Goal: Navigation & Orientation: Go to known website

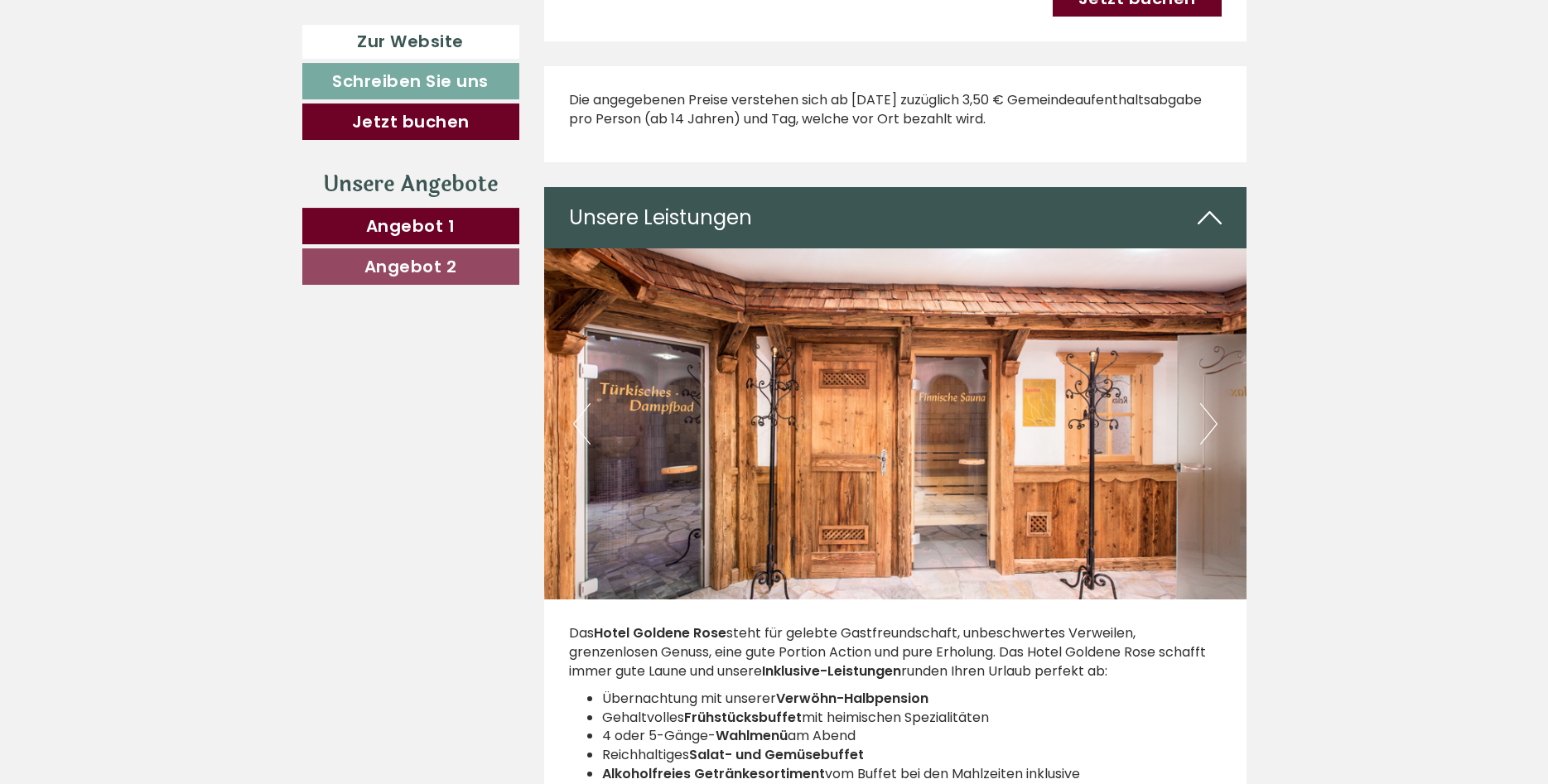
scroll to position [3039, 0]
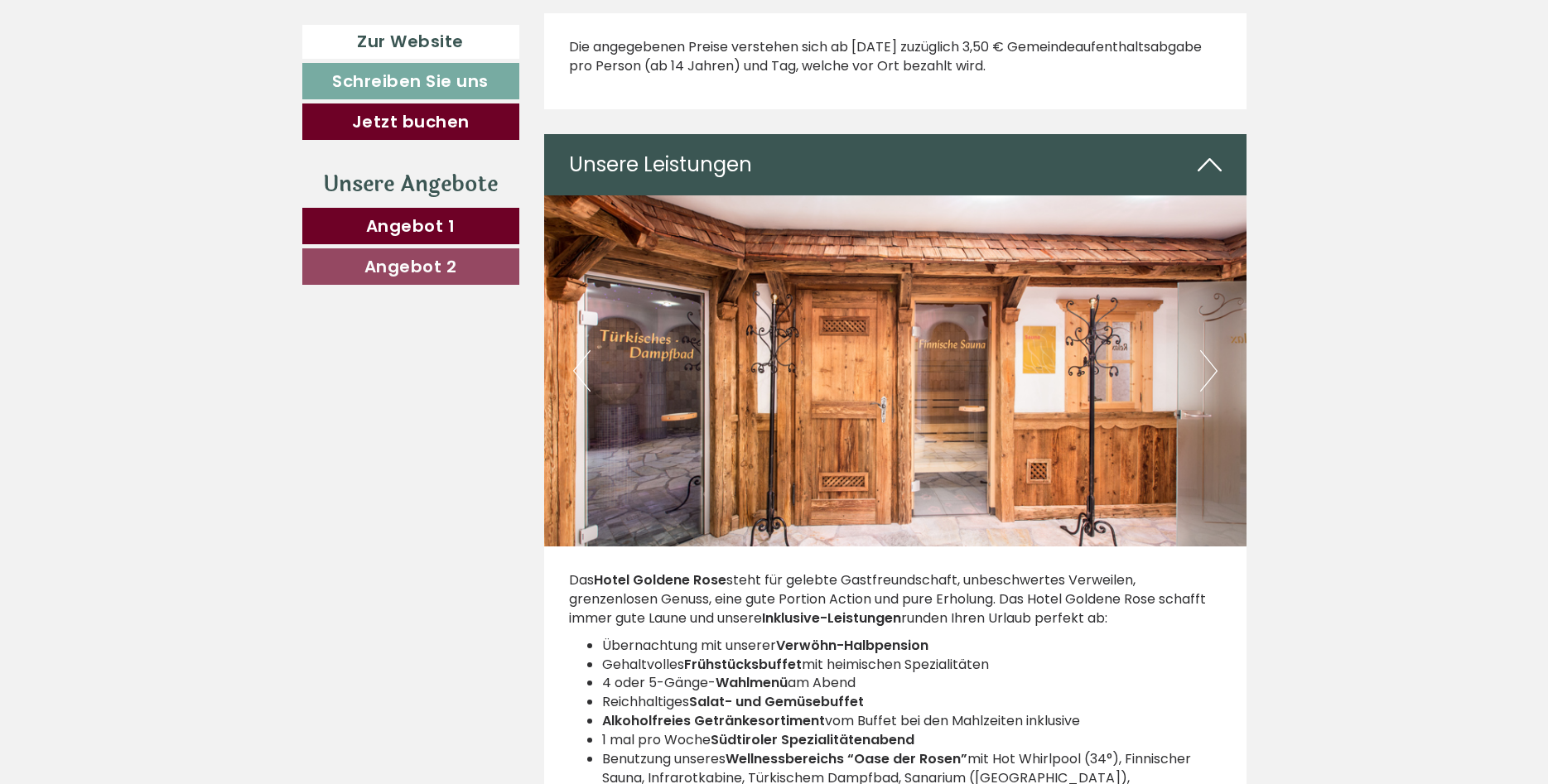
click at [1209, 350] on button "Next" at bounding box center [1209, 370] width 18 height 41
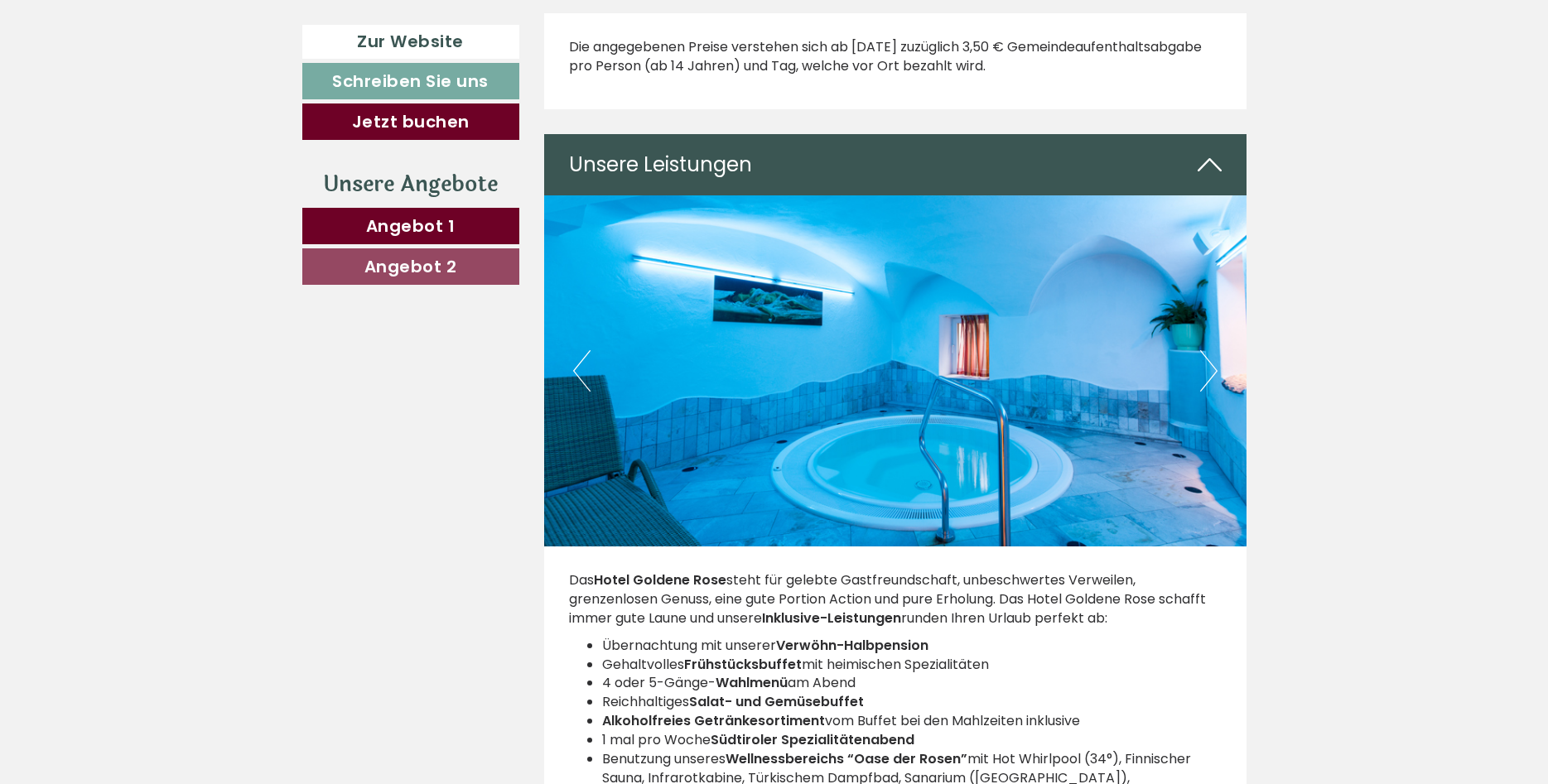
click at [1209, 350] on button "Next" at bounding box center [1209, 370] width 18 height 41
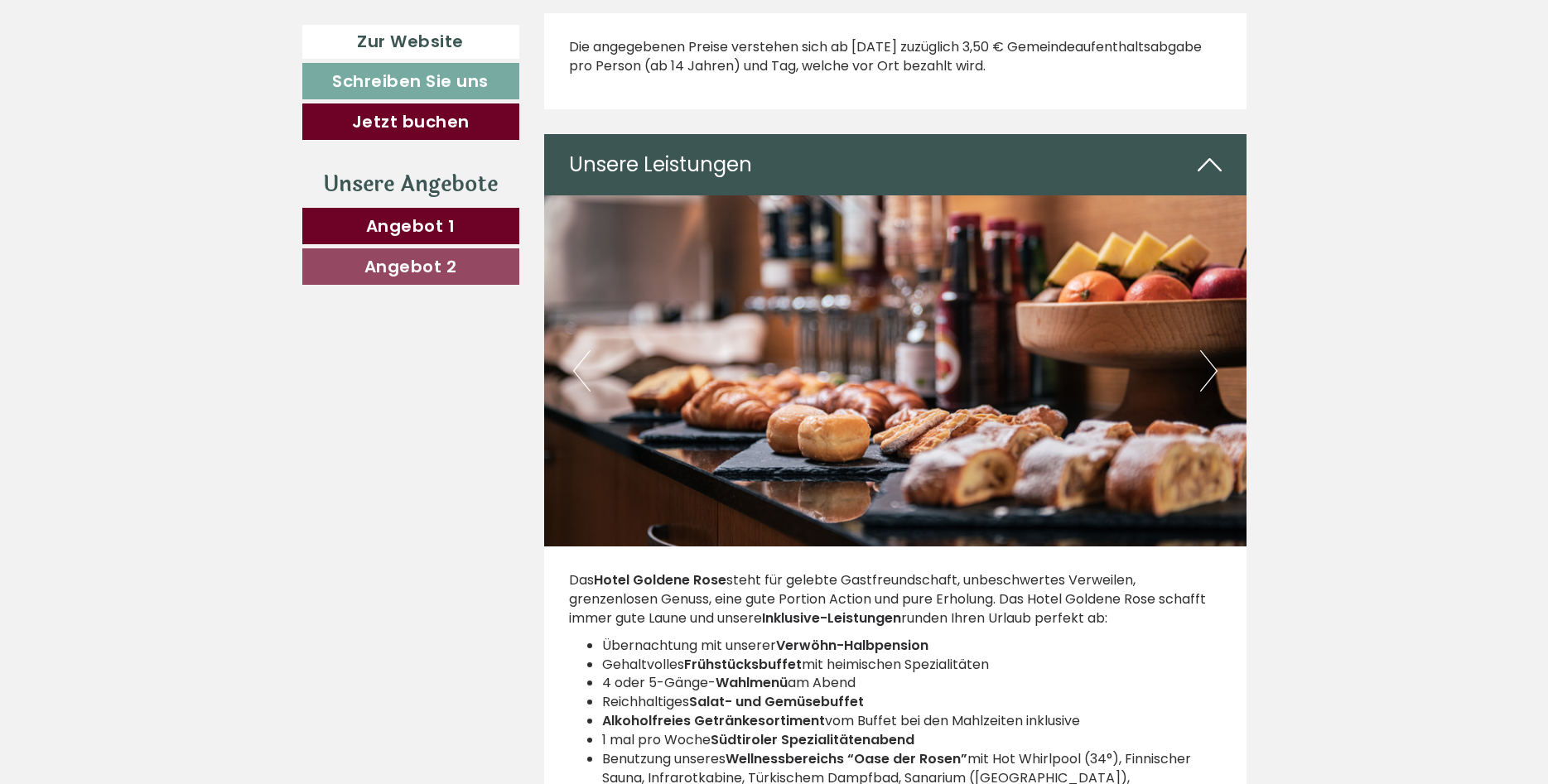
click at [1209, 350] on button "Next" at bounding box center [1209, 370] width 18 height 41
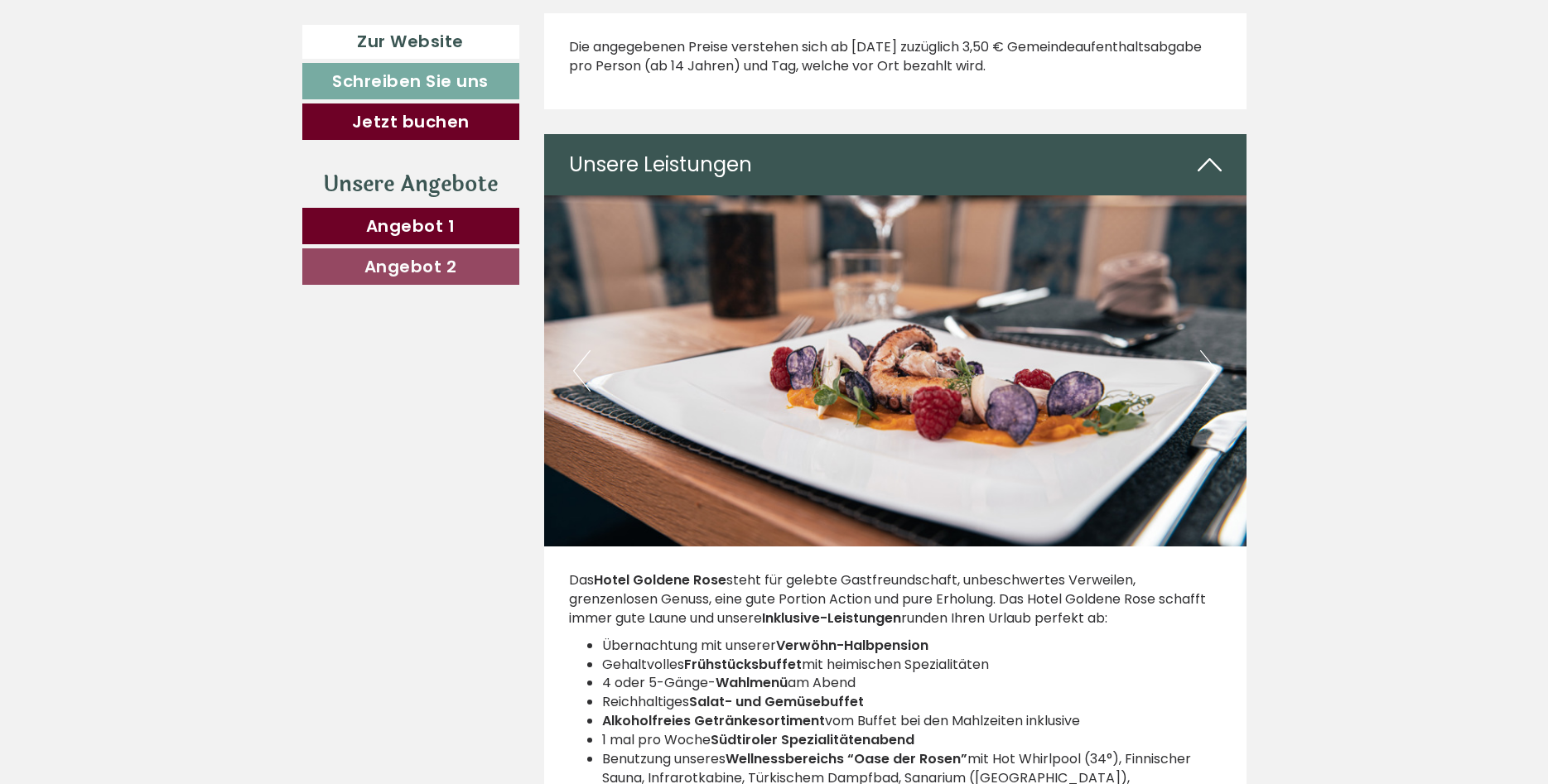
click at [1209, 350] on button "Next" at bounding box center [1209, 370] width 18 height 41
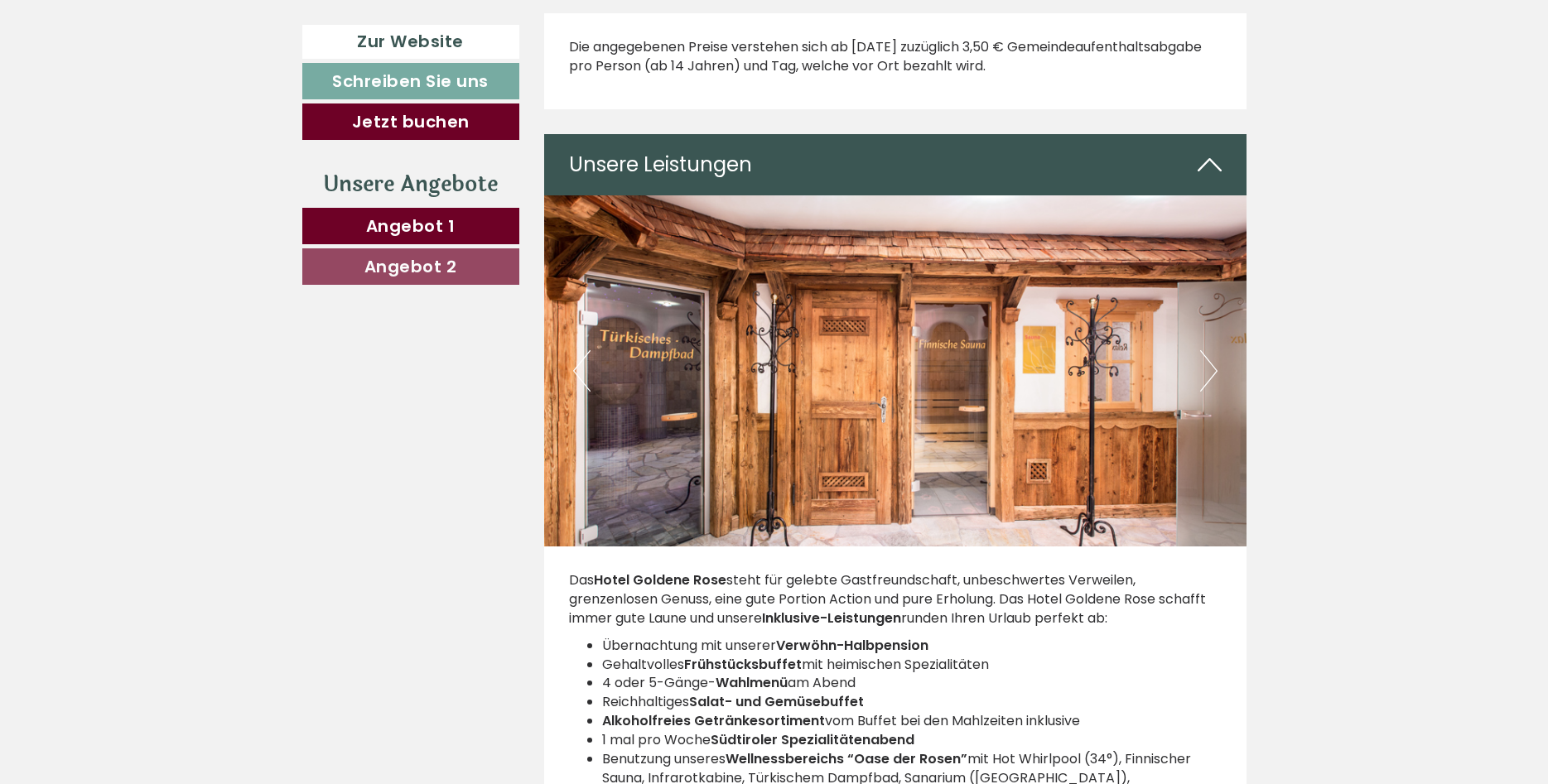
click at [1209, 350] on button "Next" at bounding box center [1209, 370] width 18 height 41
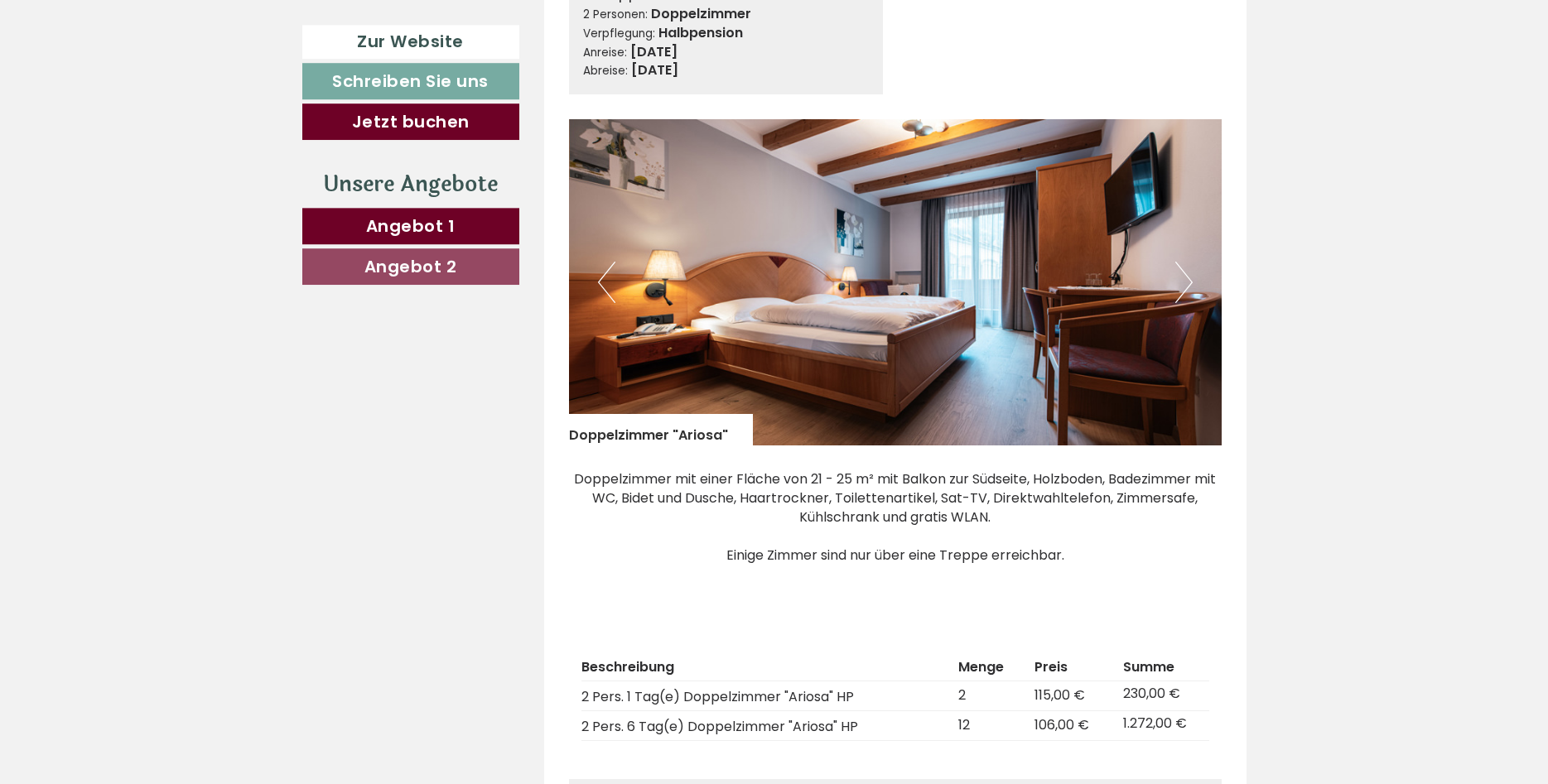
scroll to position [2110, 0]
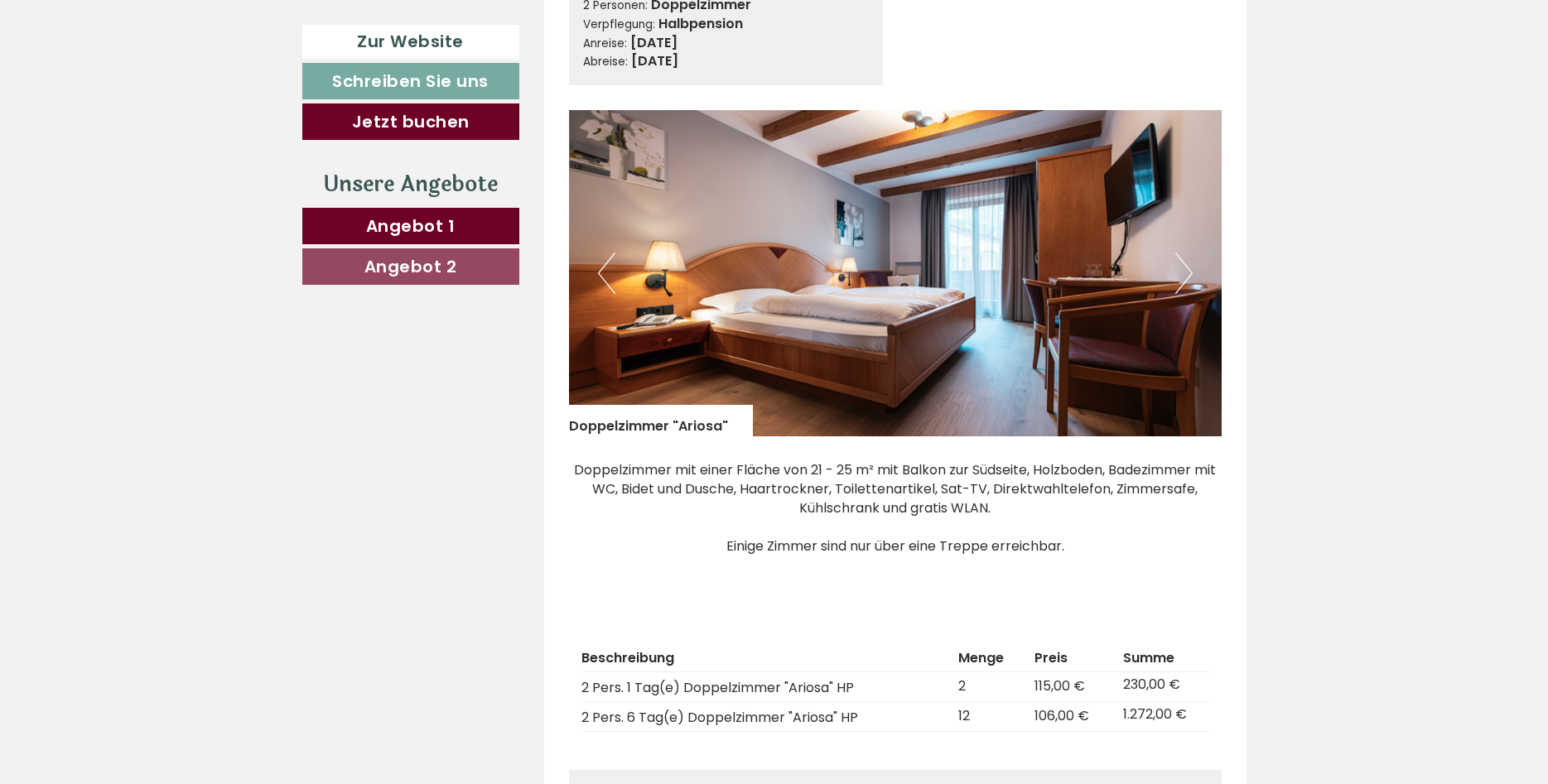
click at [1180, 252] on button "Next" at bounding box center [1183, 272] width 18 height 41
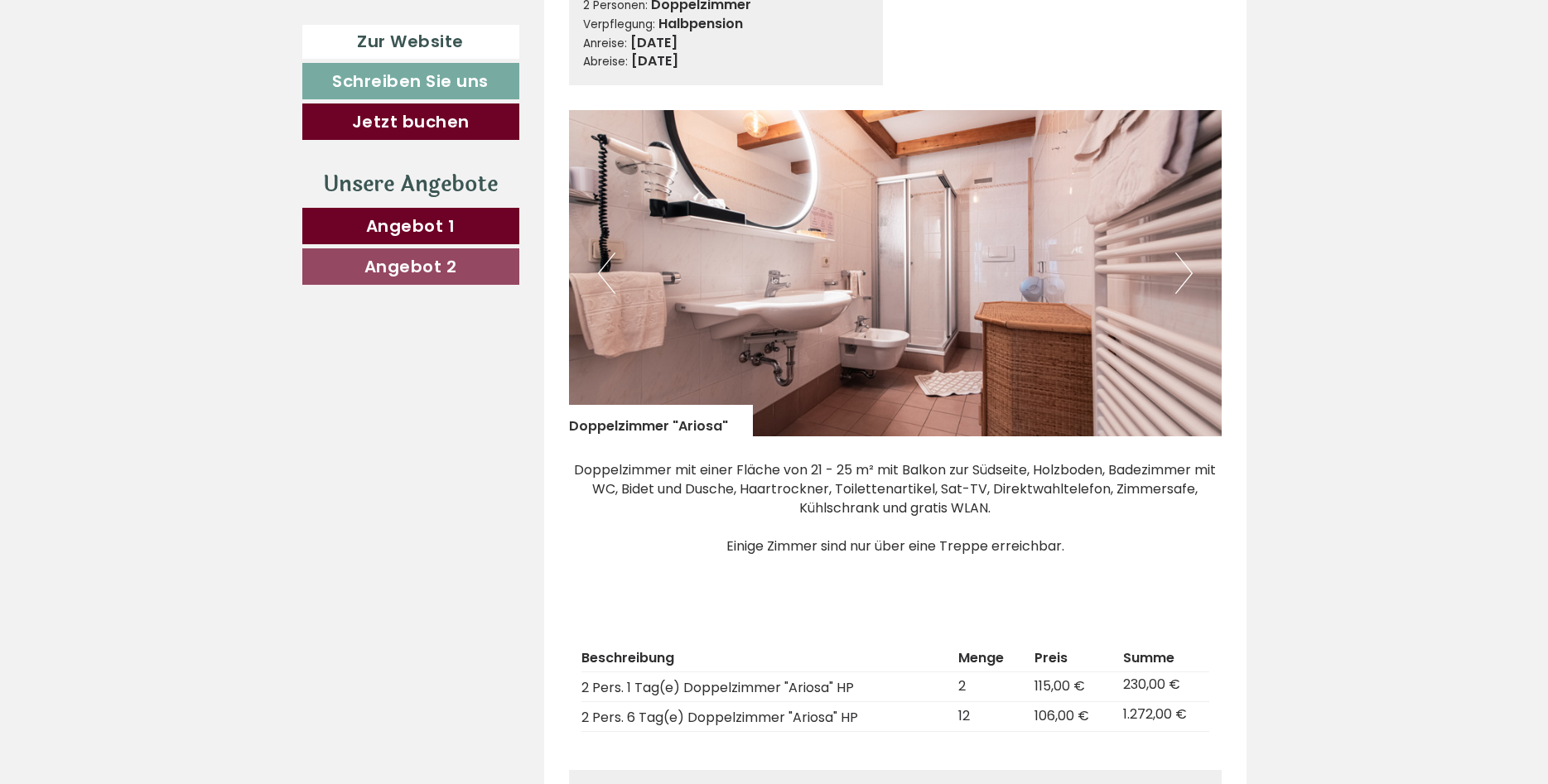
click at [1183, 252] on button "Next" at bounding box center [1183, 272] width 18 height 41
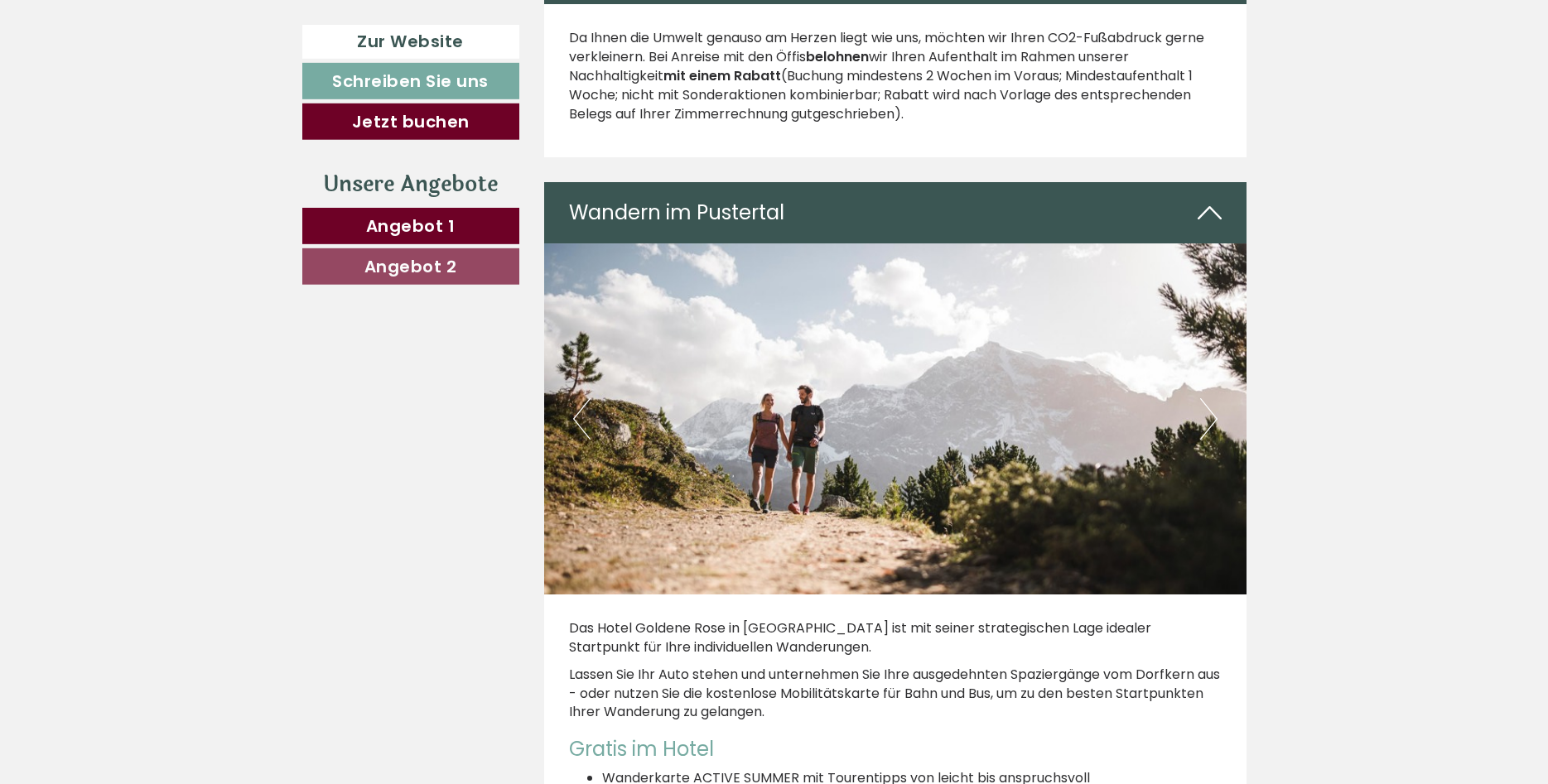
scroll to position [4474, 0]
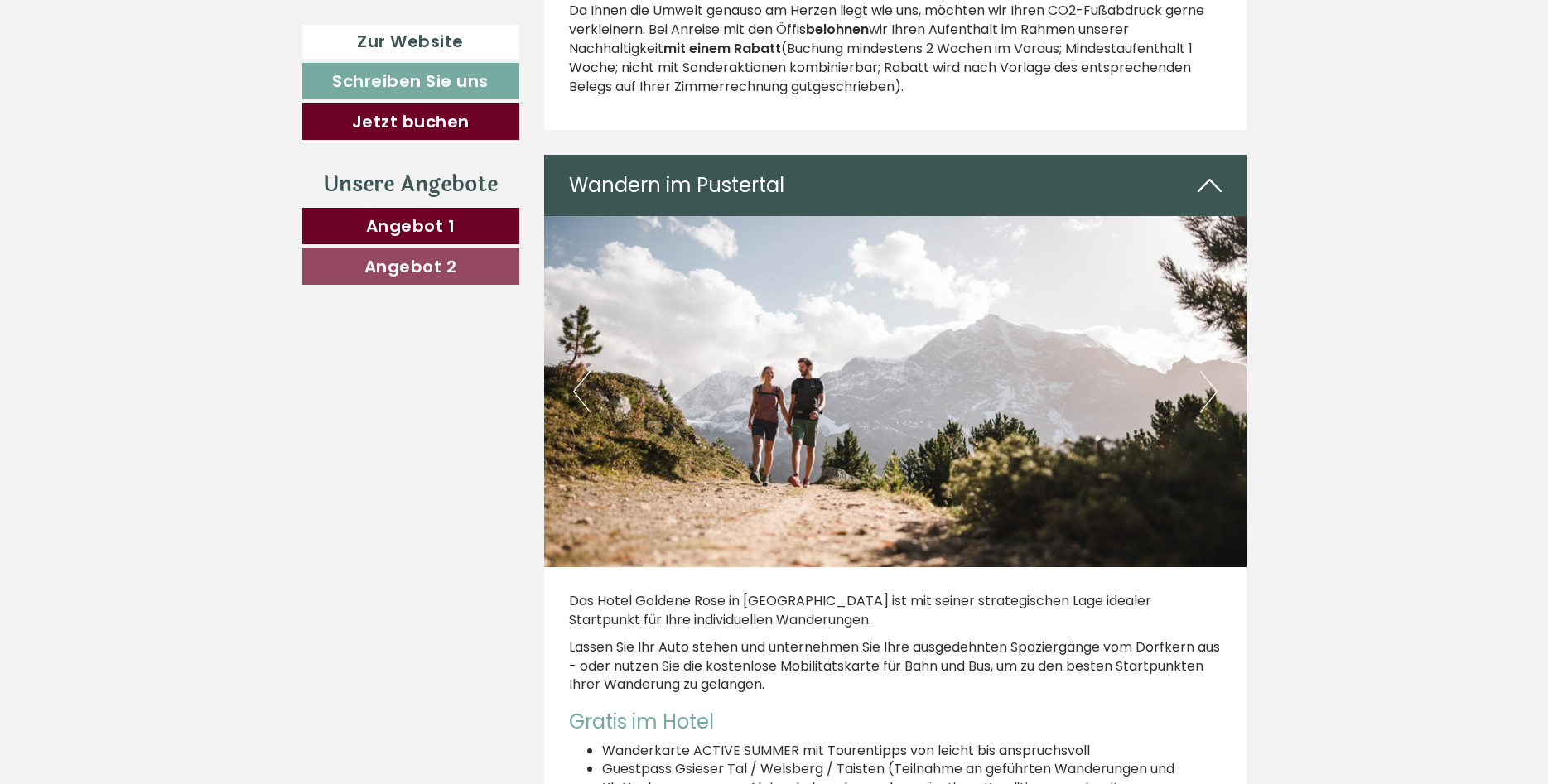
click at [1206, 371] on button "Next" at bounding box center [1209, 391] width 18 height 41
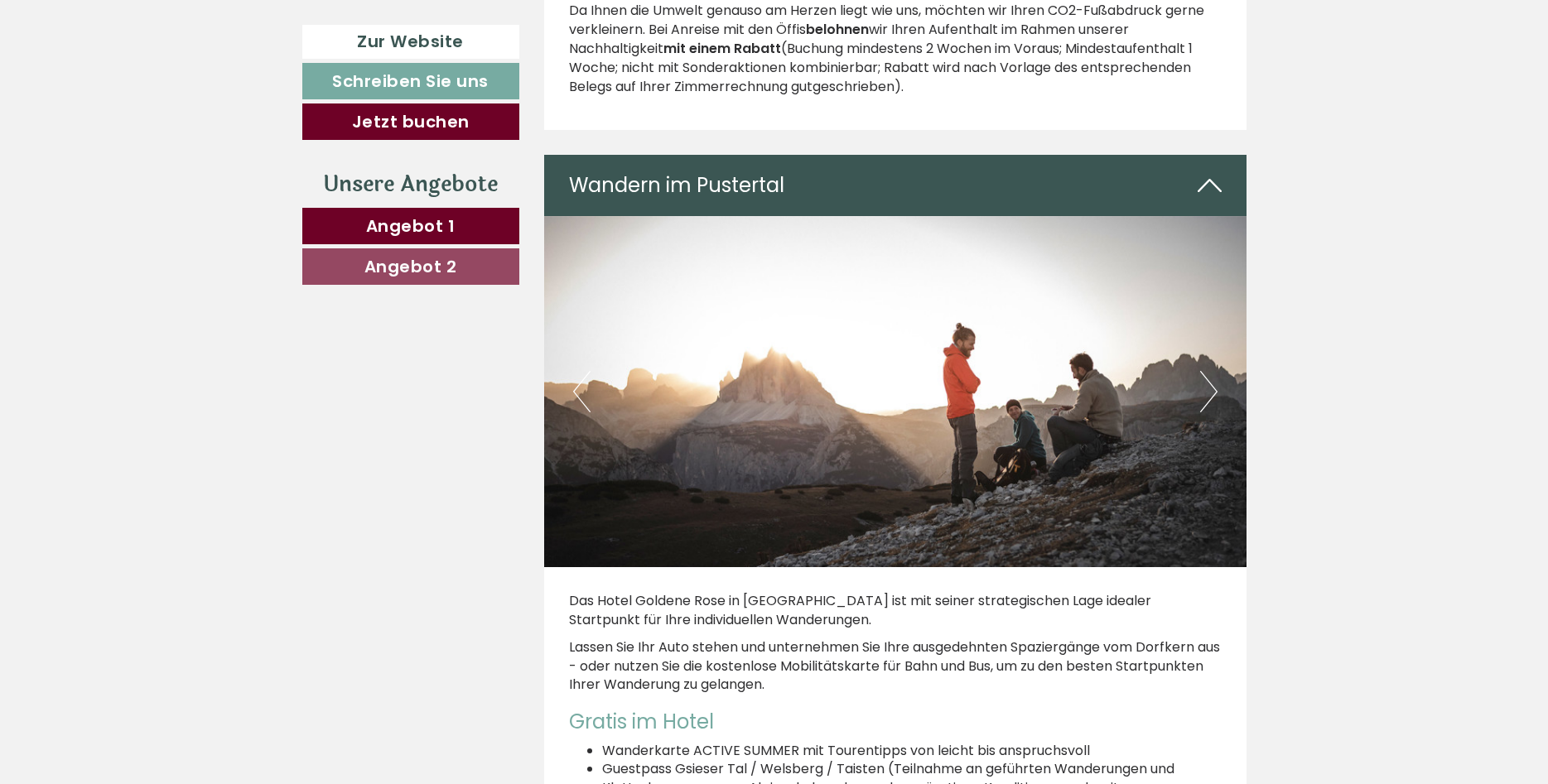
click at [1206, 371] on button "Next" at bounding box center [1209, 391] width 18 height 41
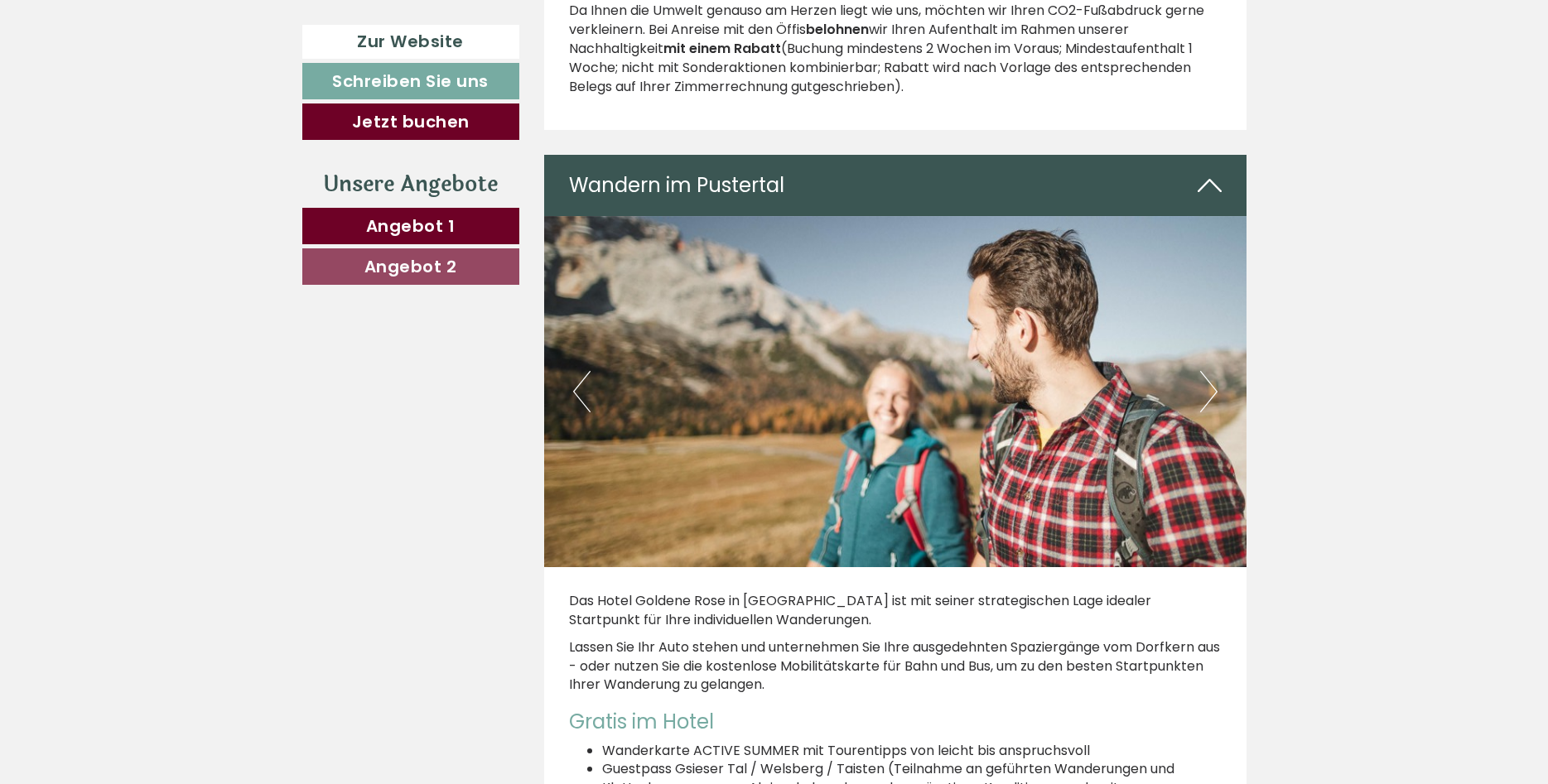
click at [1206, 371] on button "Next" at bounding box center [1209, 391] width 18 height 41
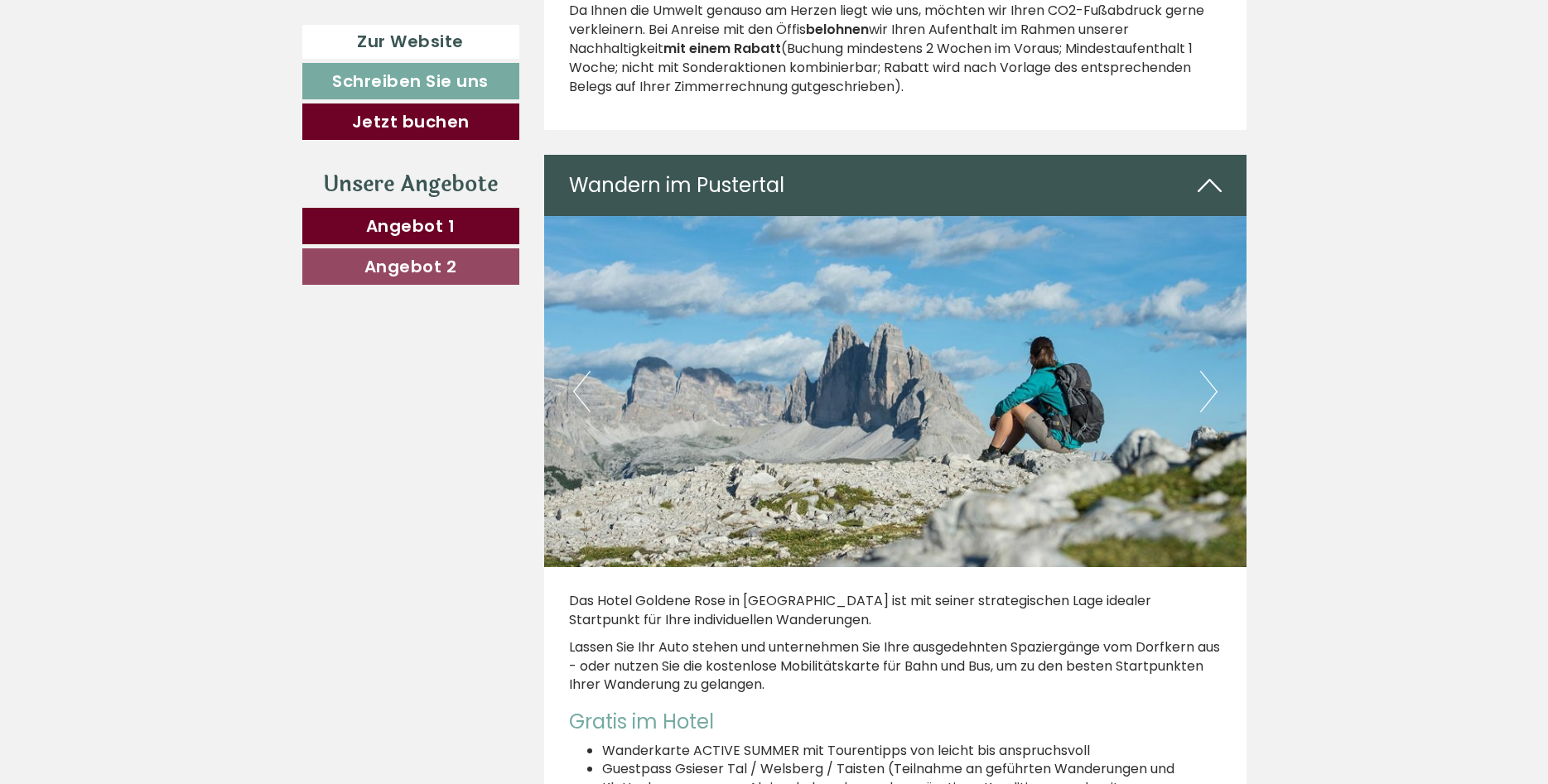
click at [1206, 371] on button "Next" at bounding box center [1209, 391] width 18 height 41
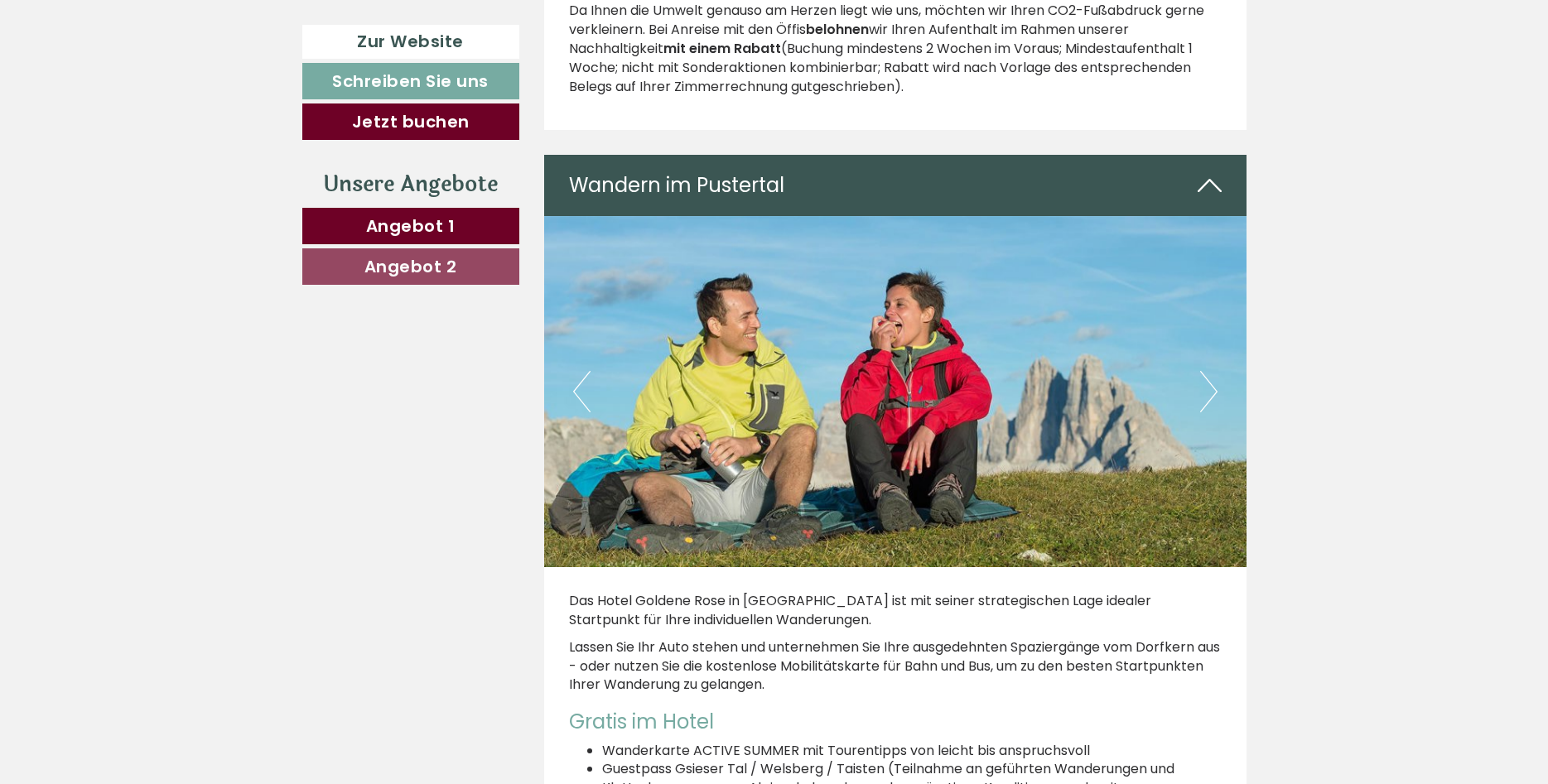
click at [1206, 371] on button "Next" at bounding box center [1209, 391] width 18 height 41
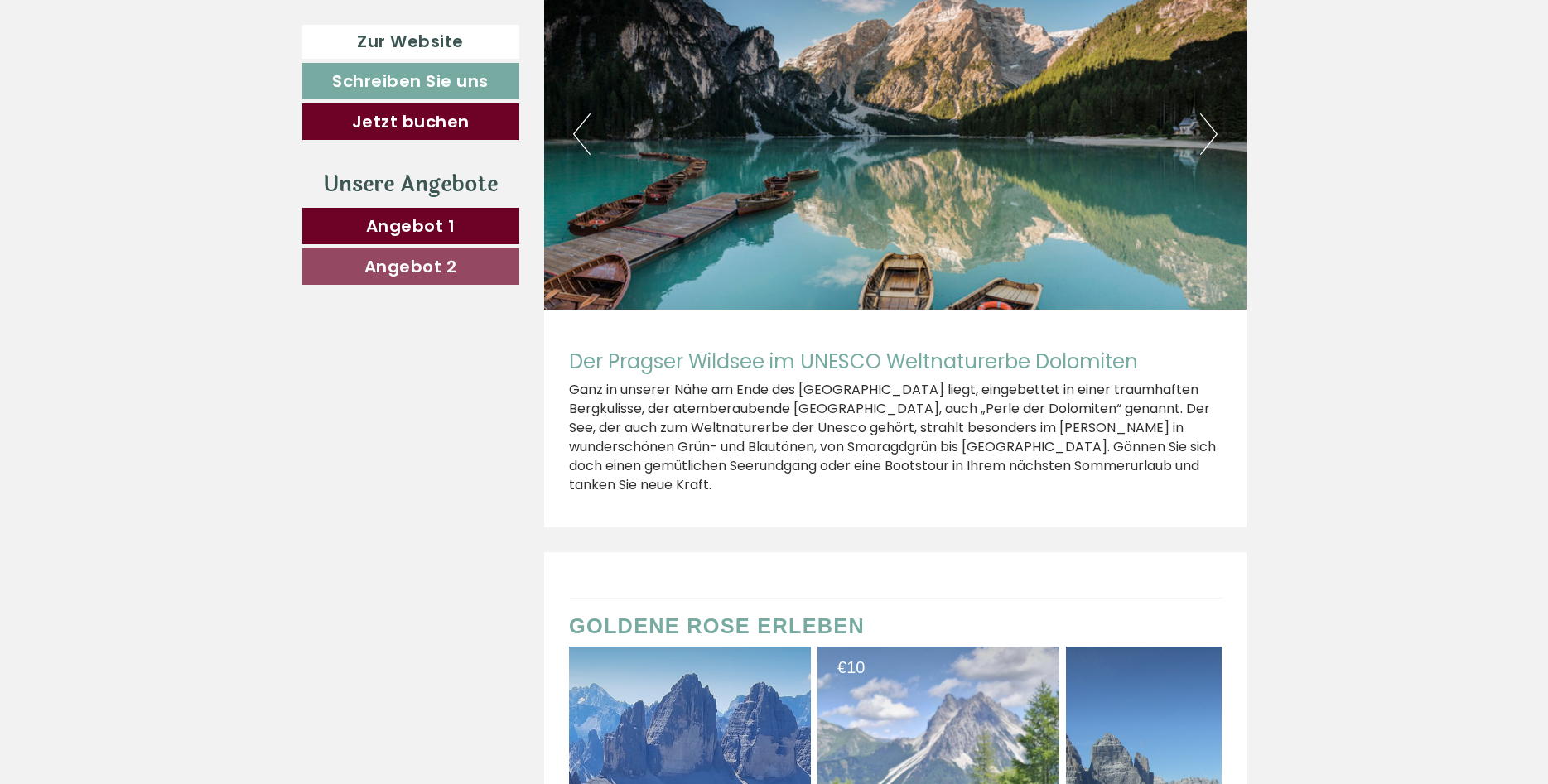
scroll to position [7095, 0]
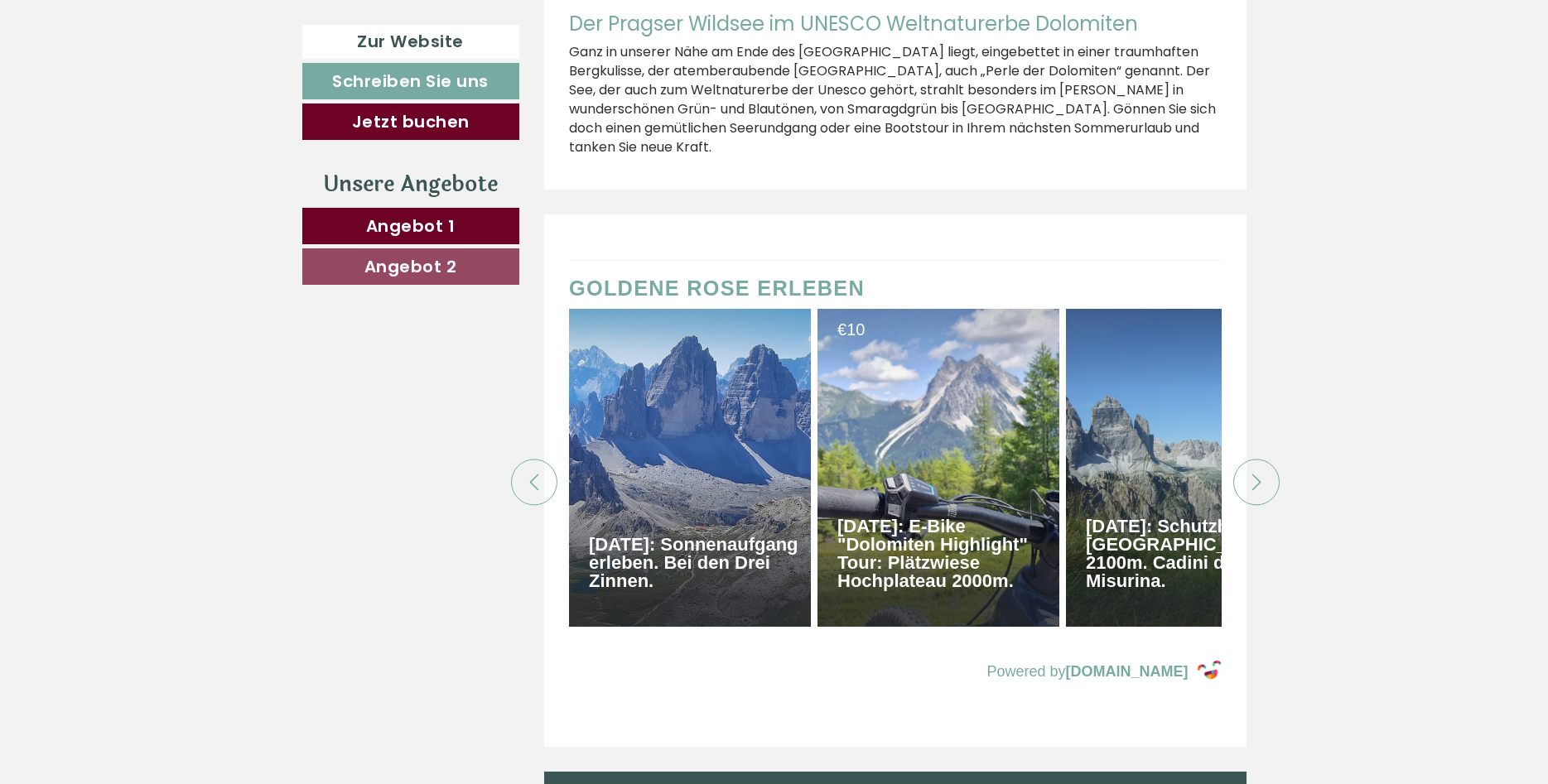
click at [1254, 459] on div at bounding box center [1255, 482] width 46 height 46
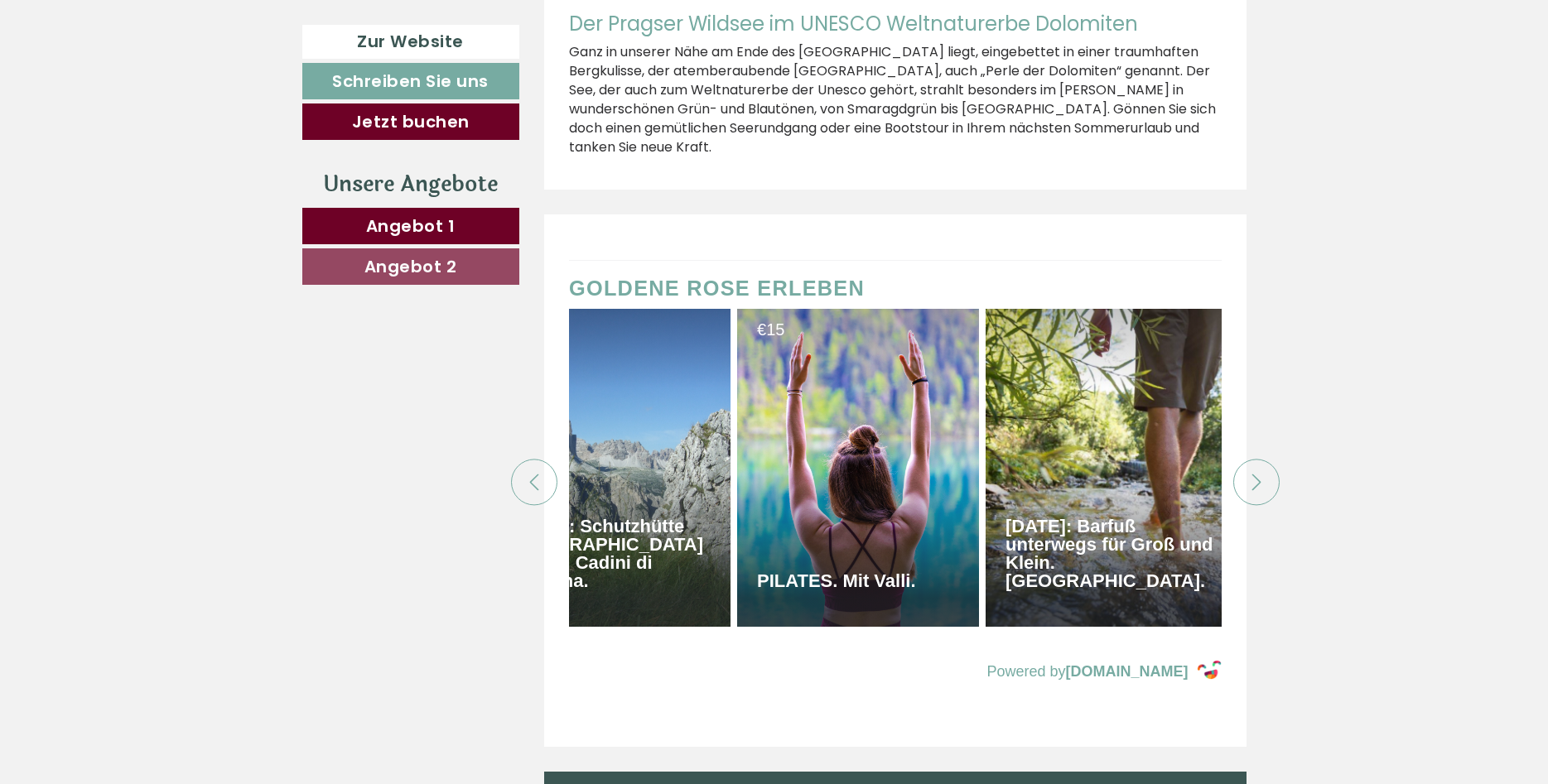
scroll to position [0, 580]
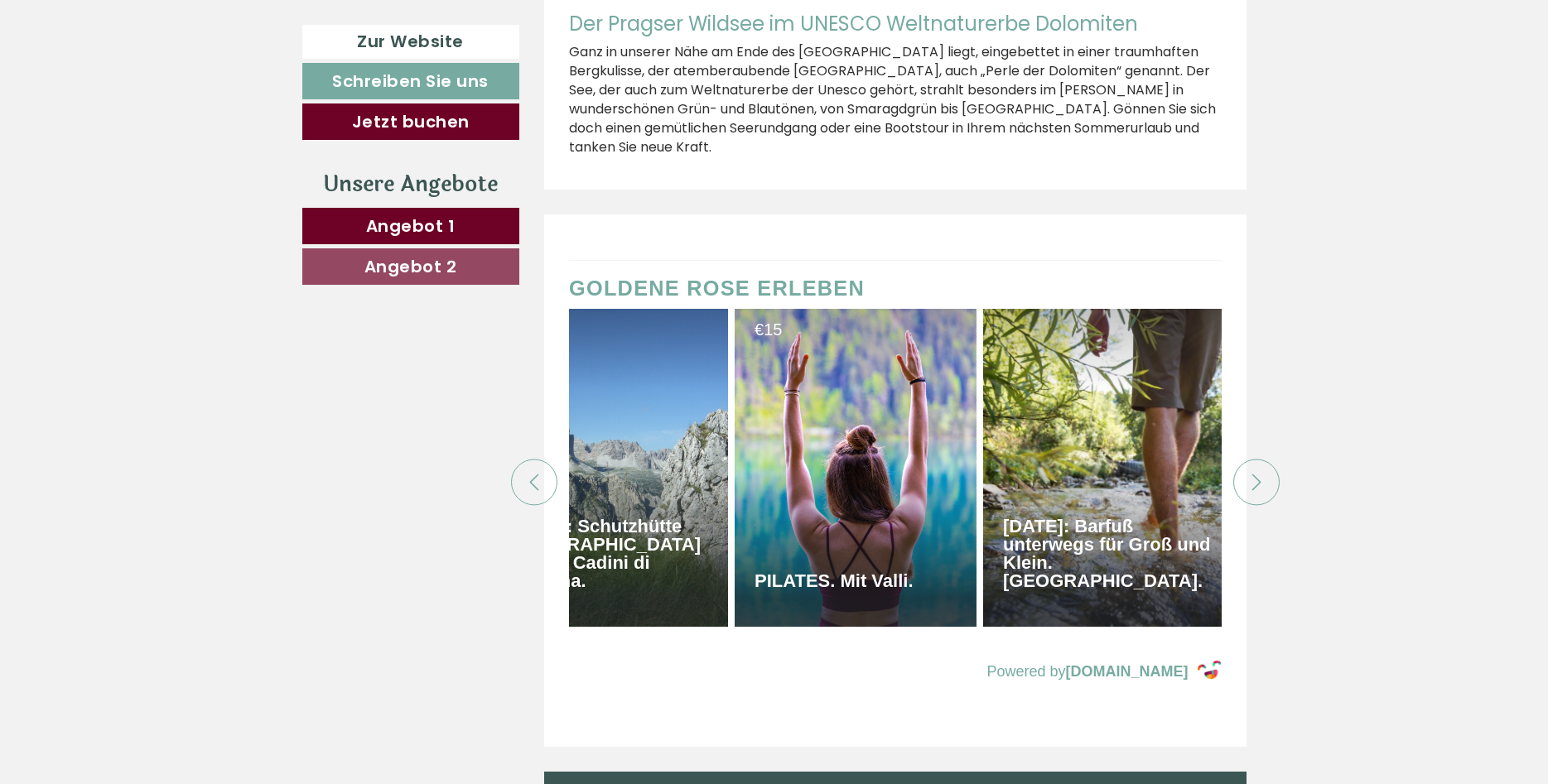
click at [1254, 459] on div at bounding box center [1255, 482] width 46 height 46
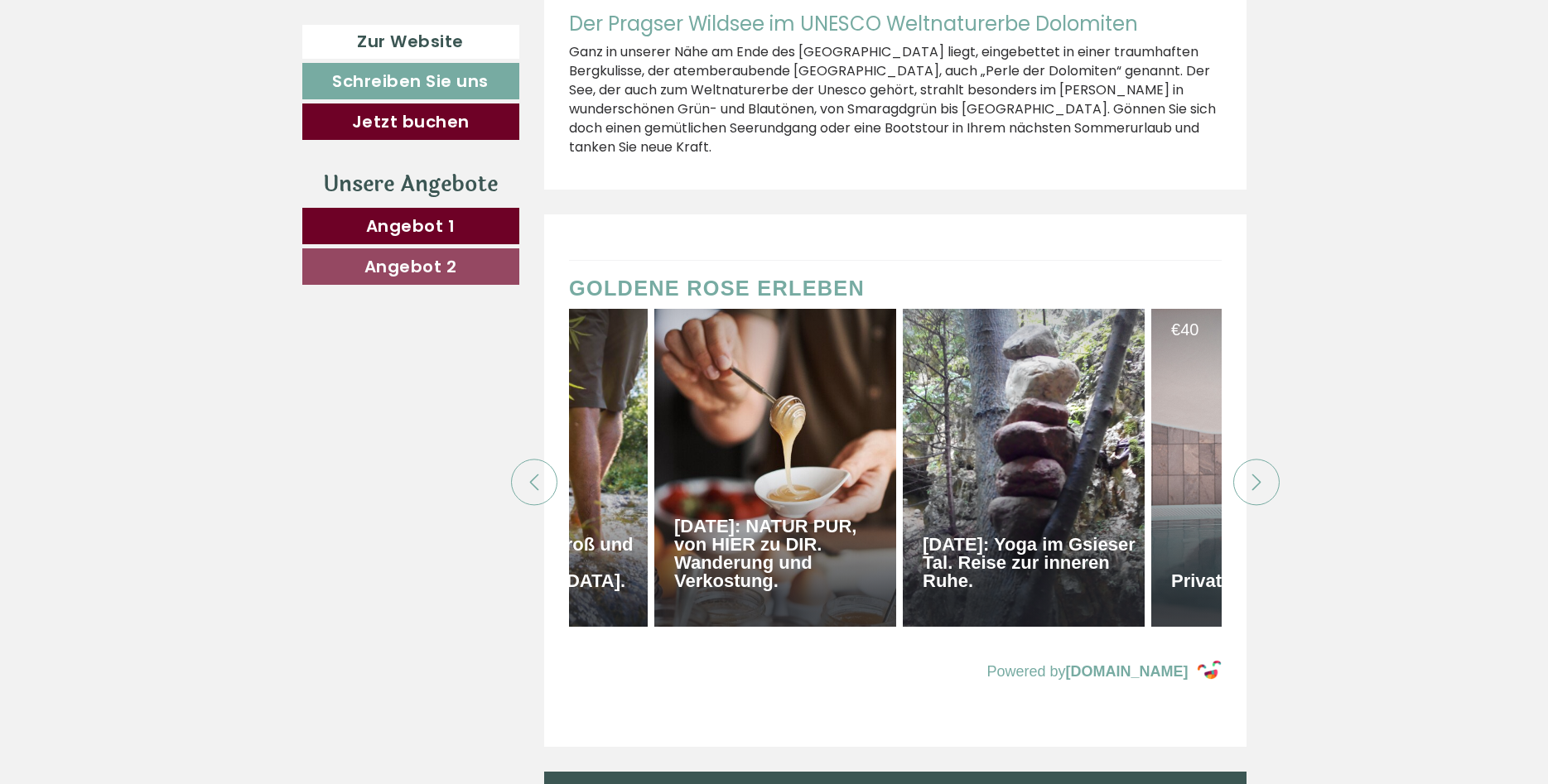
scroll to position [0, 1159]
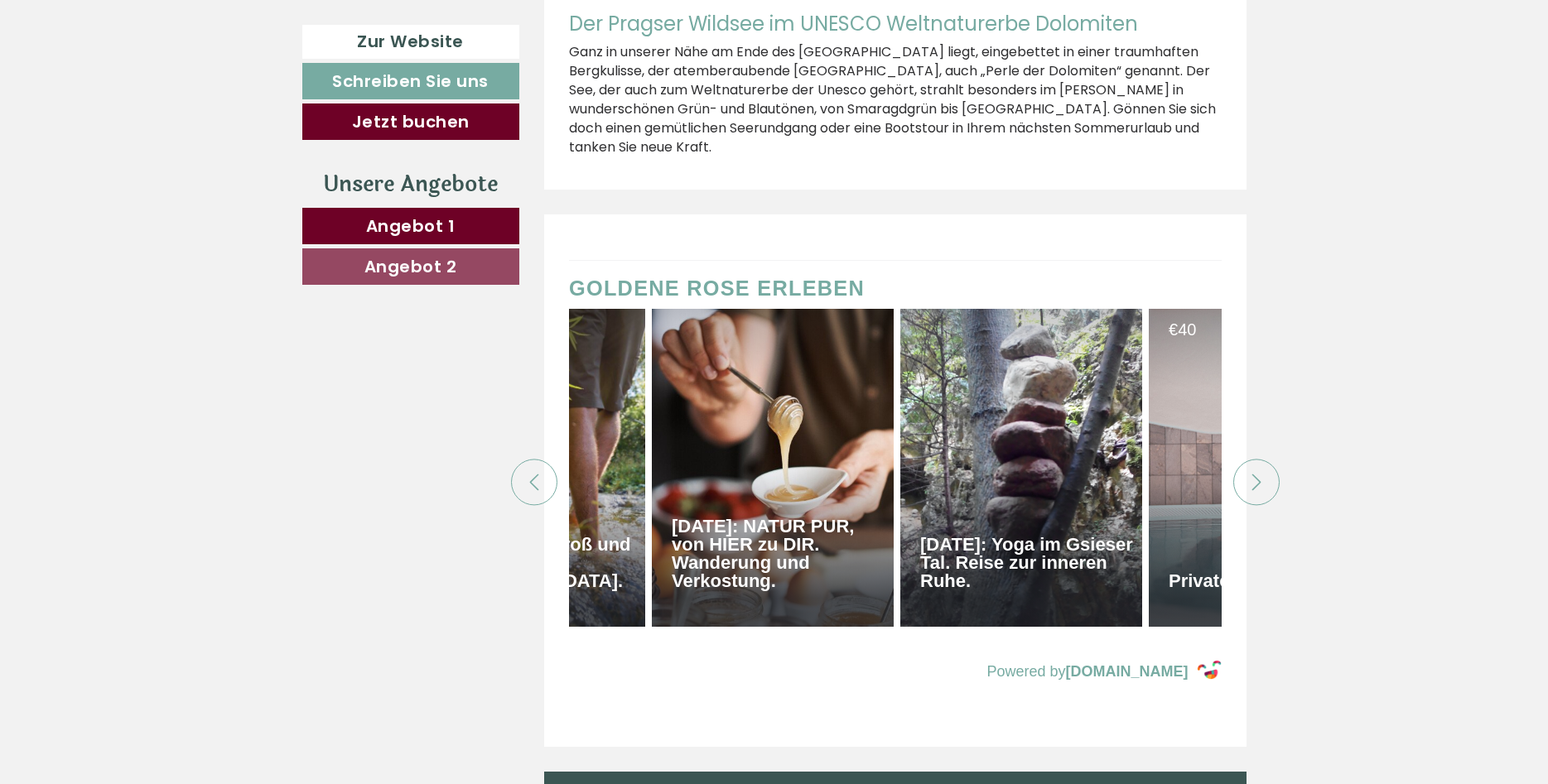
click at [1254, 459] on div at bounding box center [1255, 482] width 46 height 46
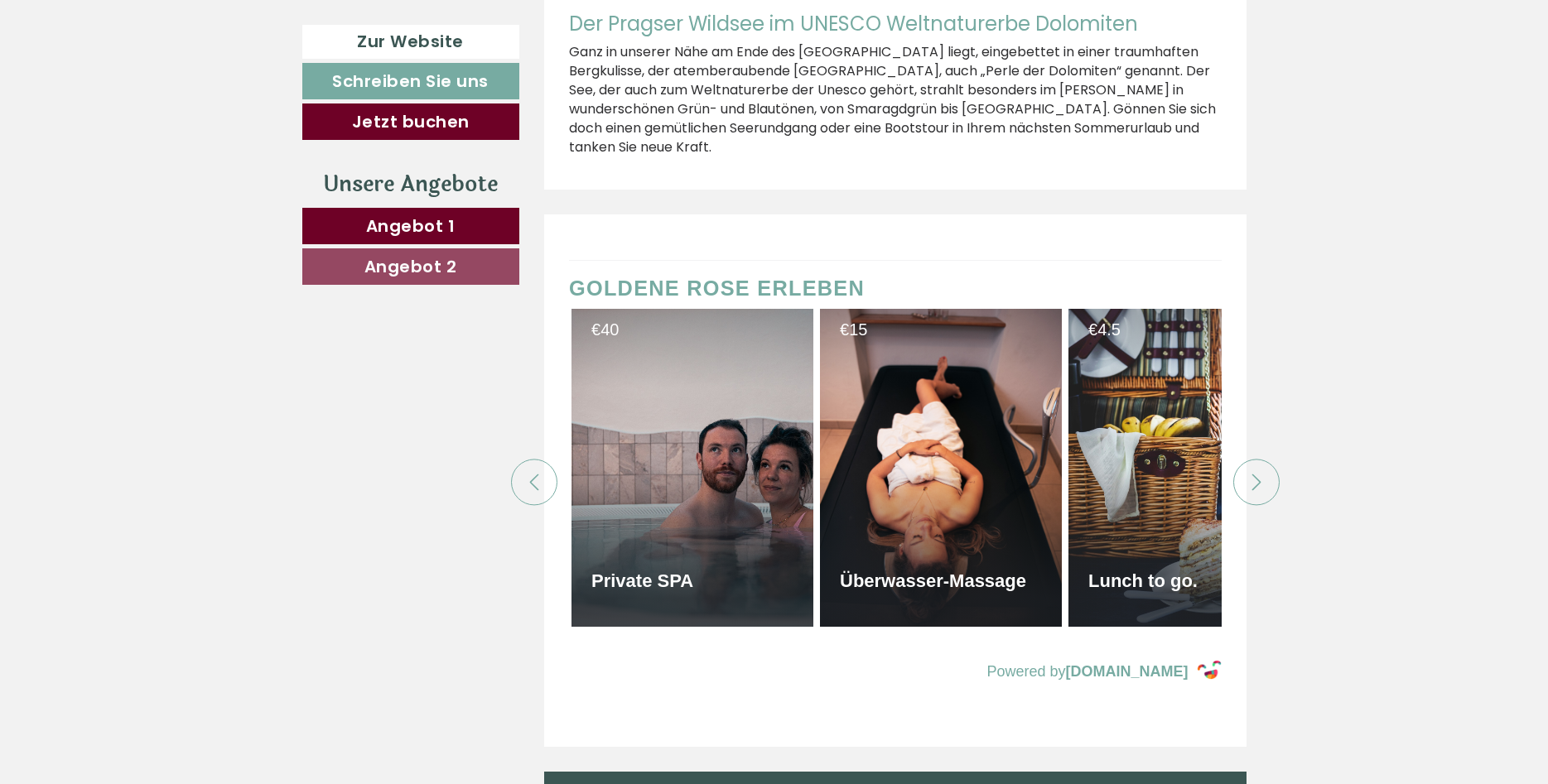
scroll to position [0, 1739]
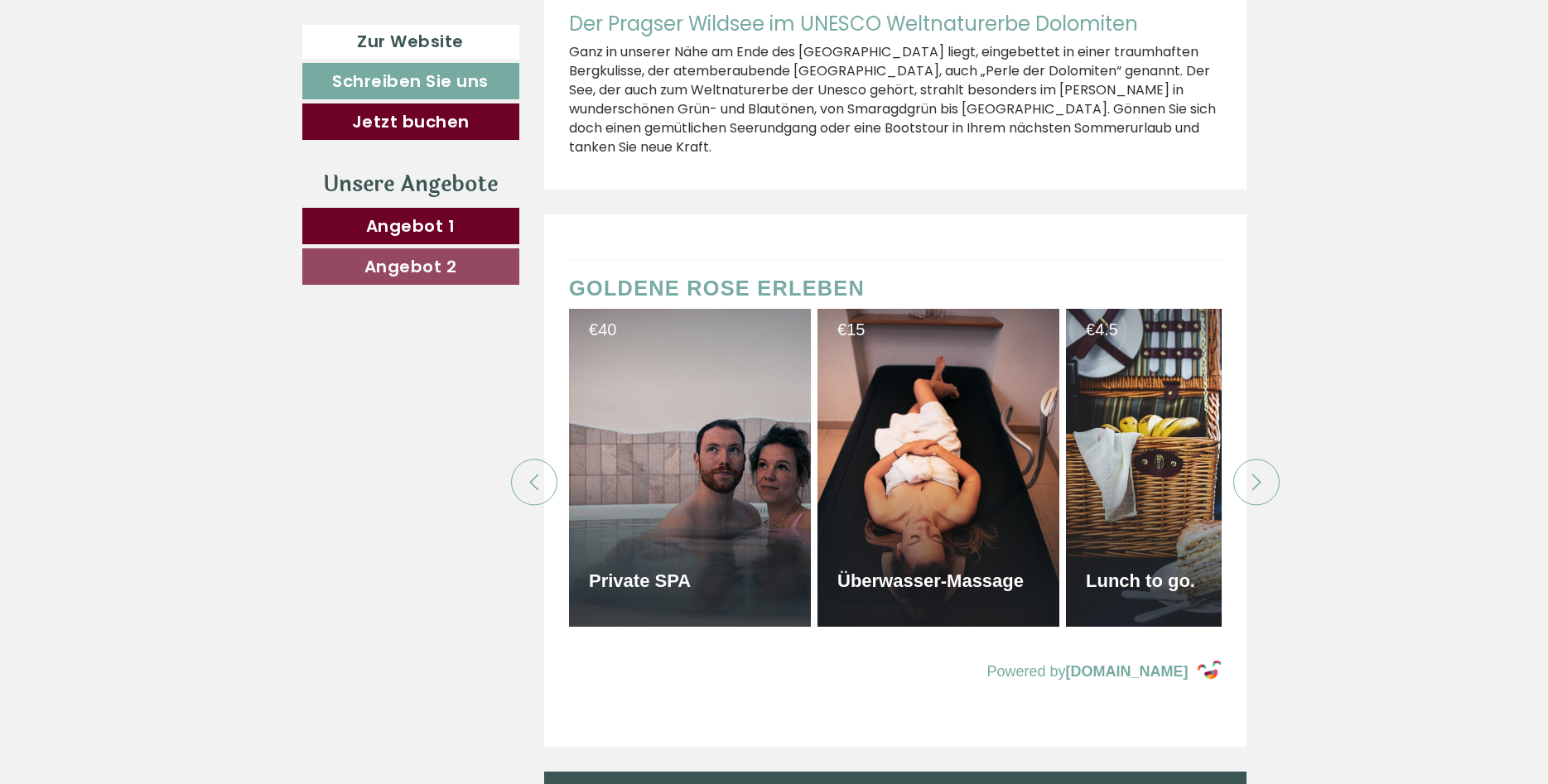
click at [1254, 459] on div at bounding box center [1255, 482] width 46 height 46
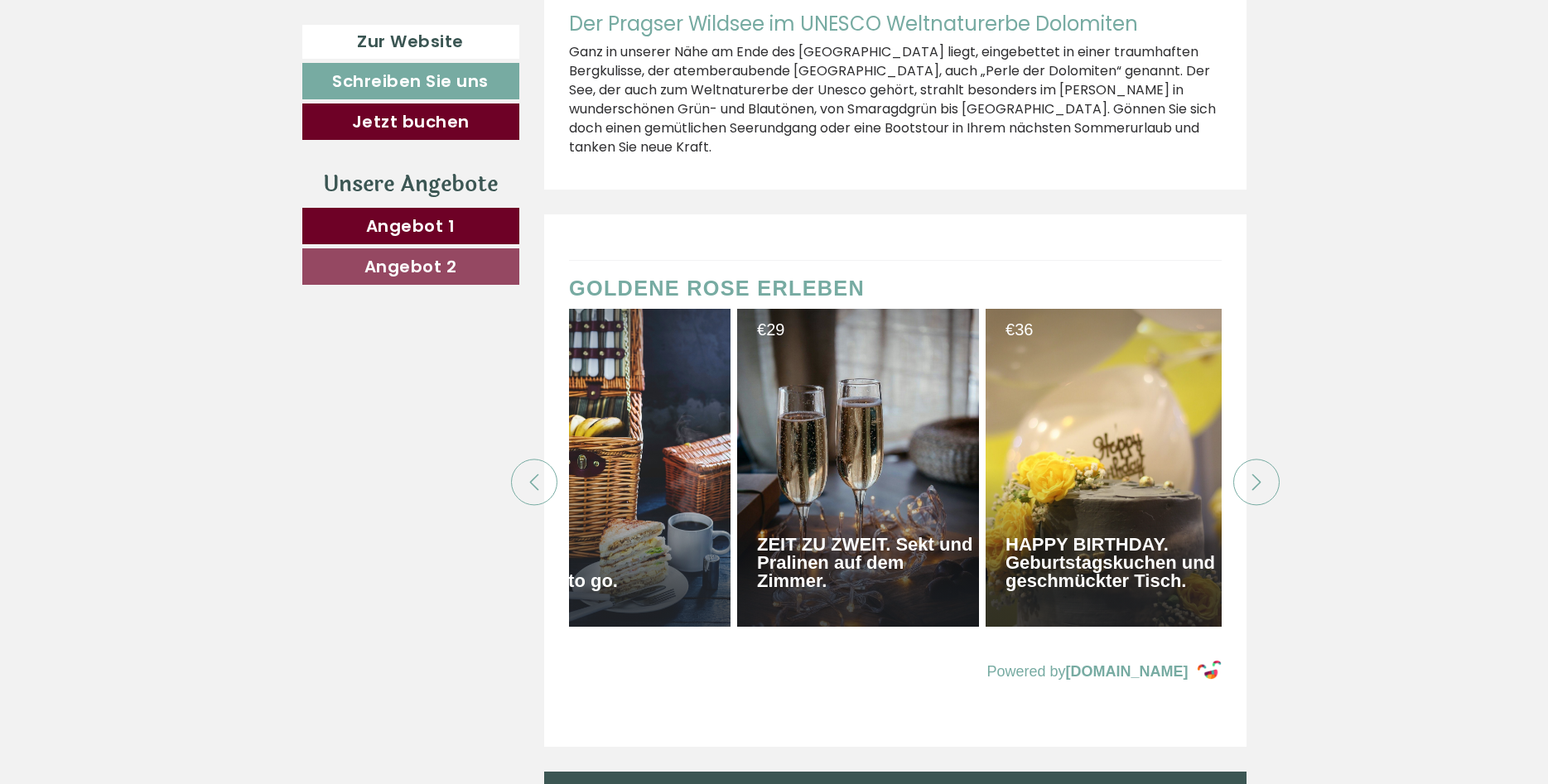
scroll to position [0, 2318]
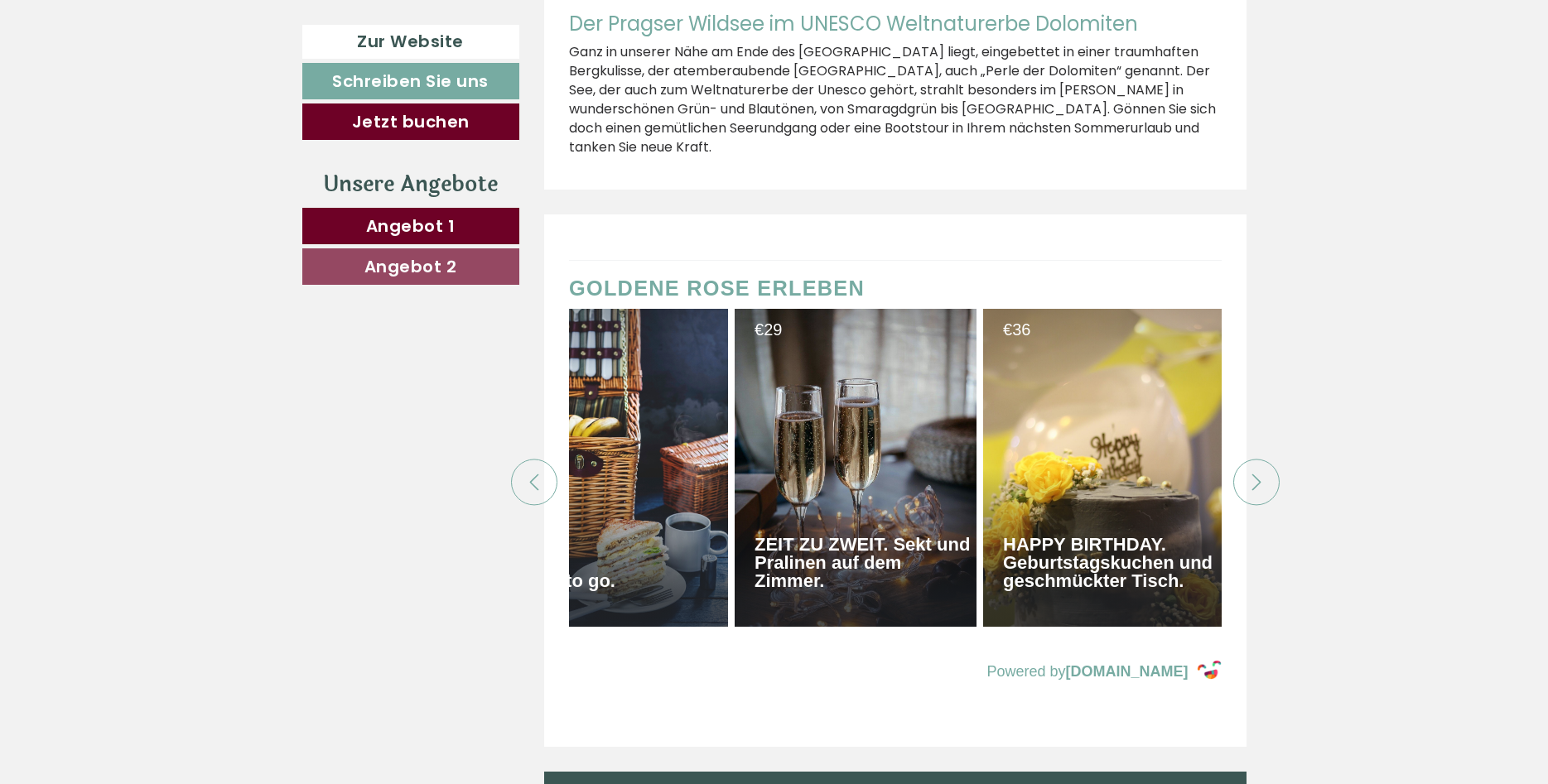
click at [1254, 459] on div at bounding box center [1255, 482] width 46 height 46
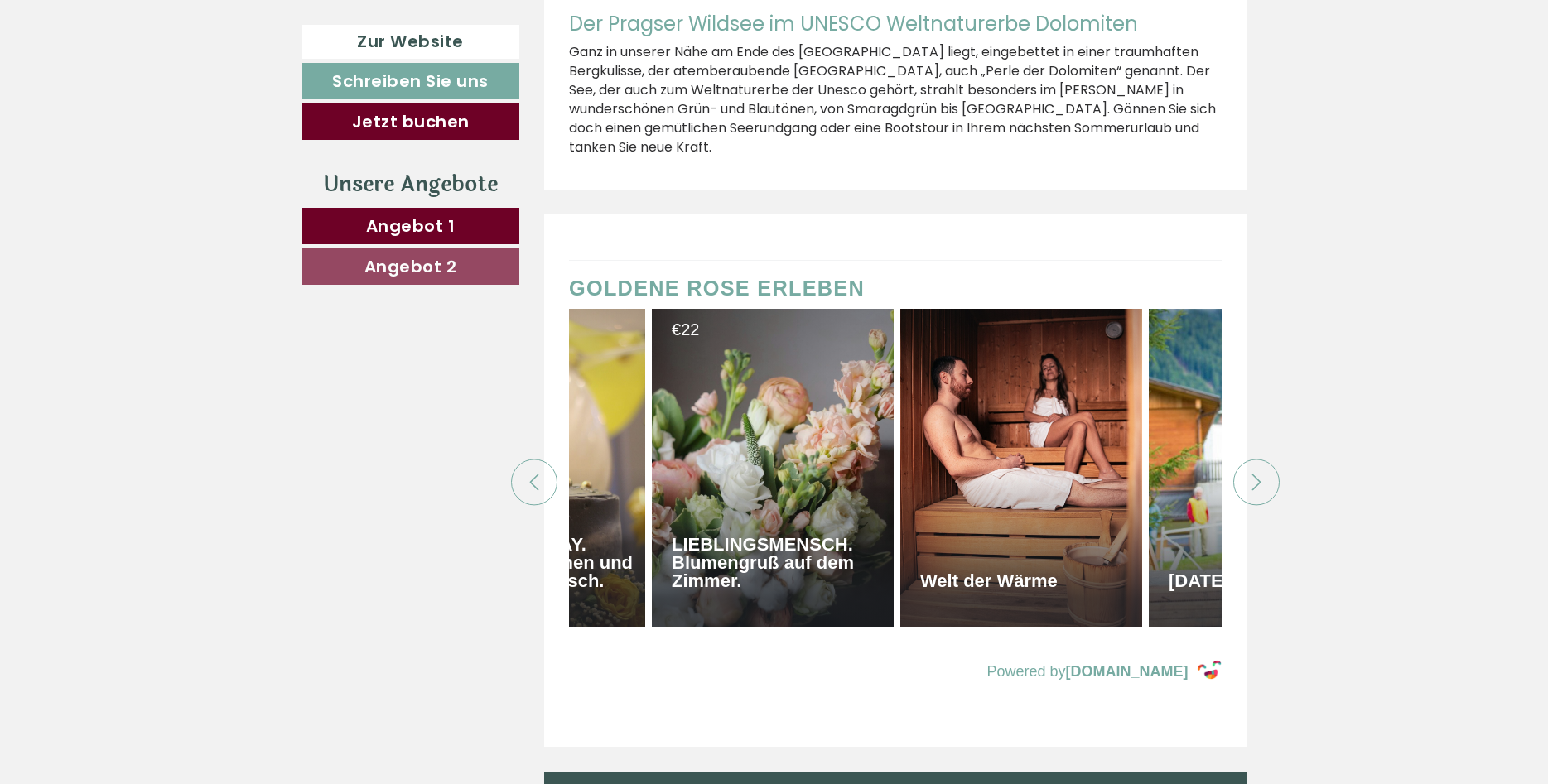
click at [1254, 459] on div at bounding box center [1255, 482] width 46 height 46
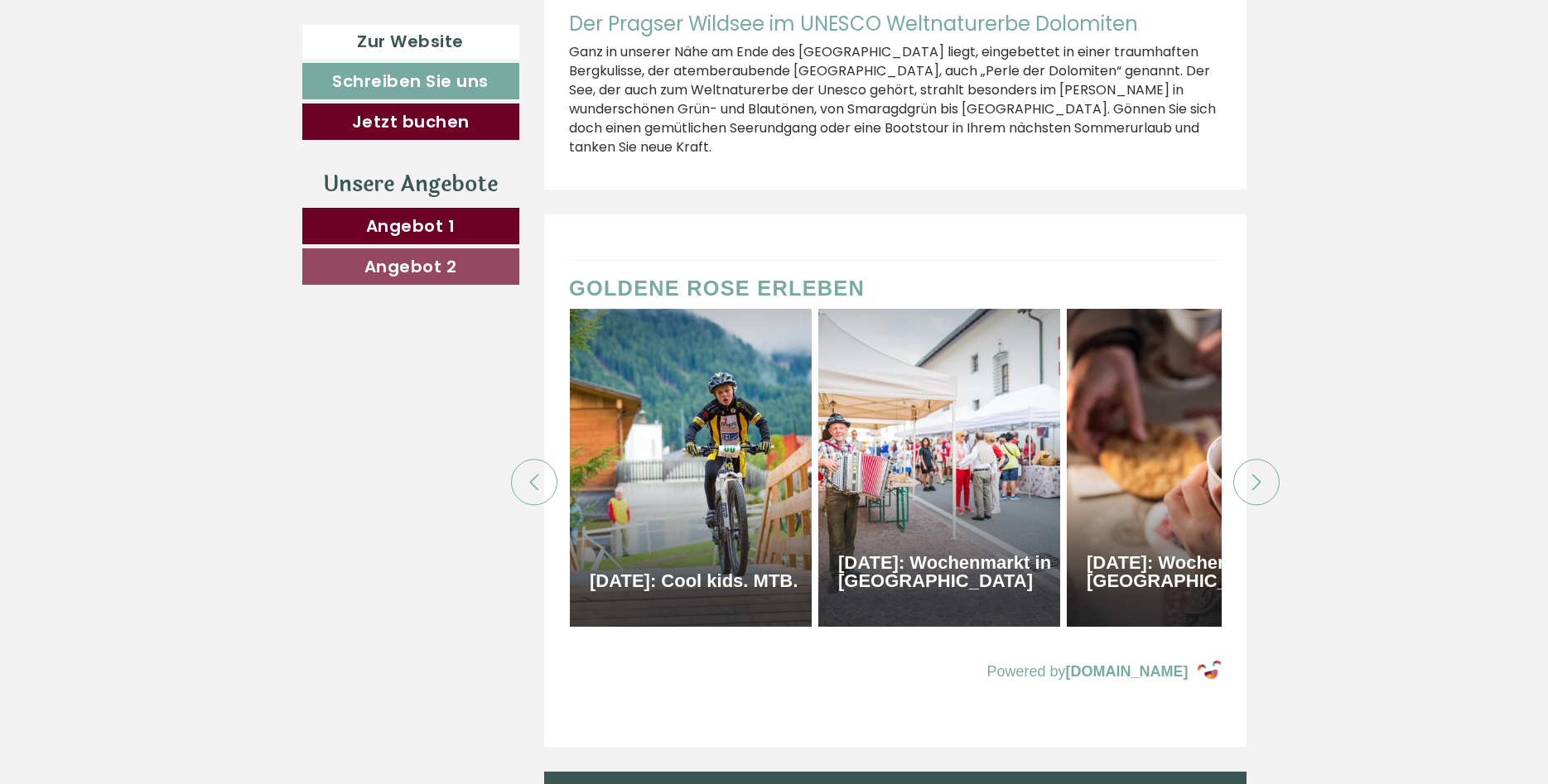
scroll to position [0, 3478]
click at [1254, 459] on div at bounding box center [1255, 482] width 46 height 46
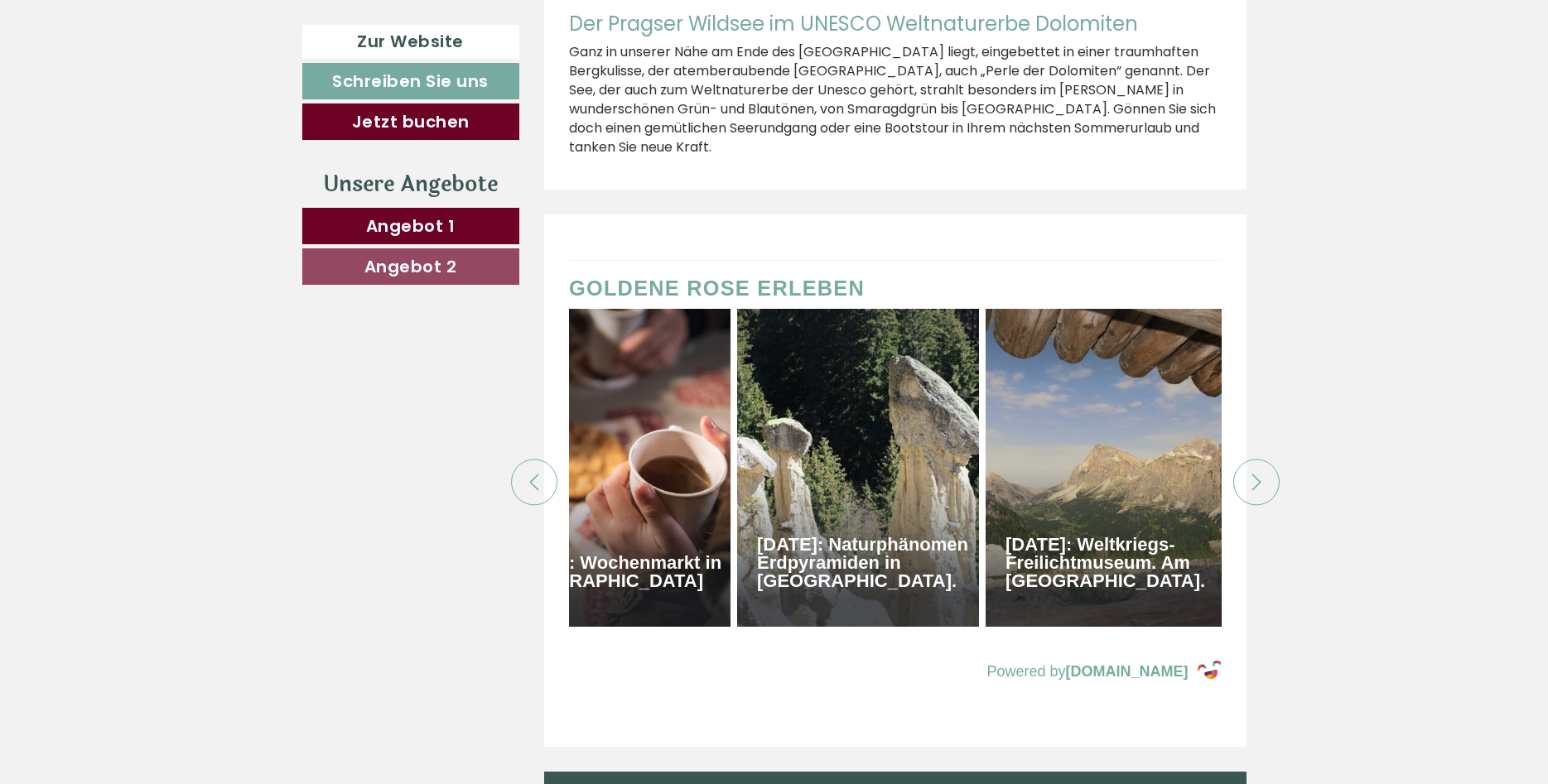
scroll to position [0, 4057]
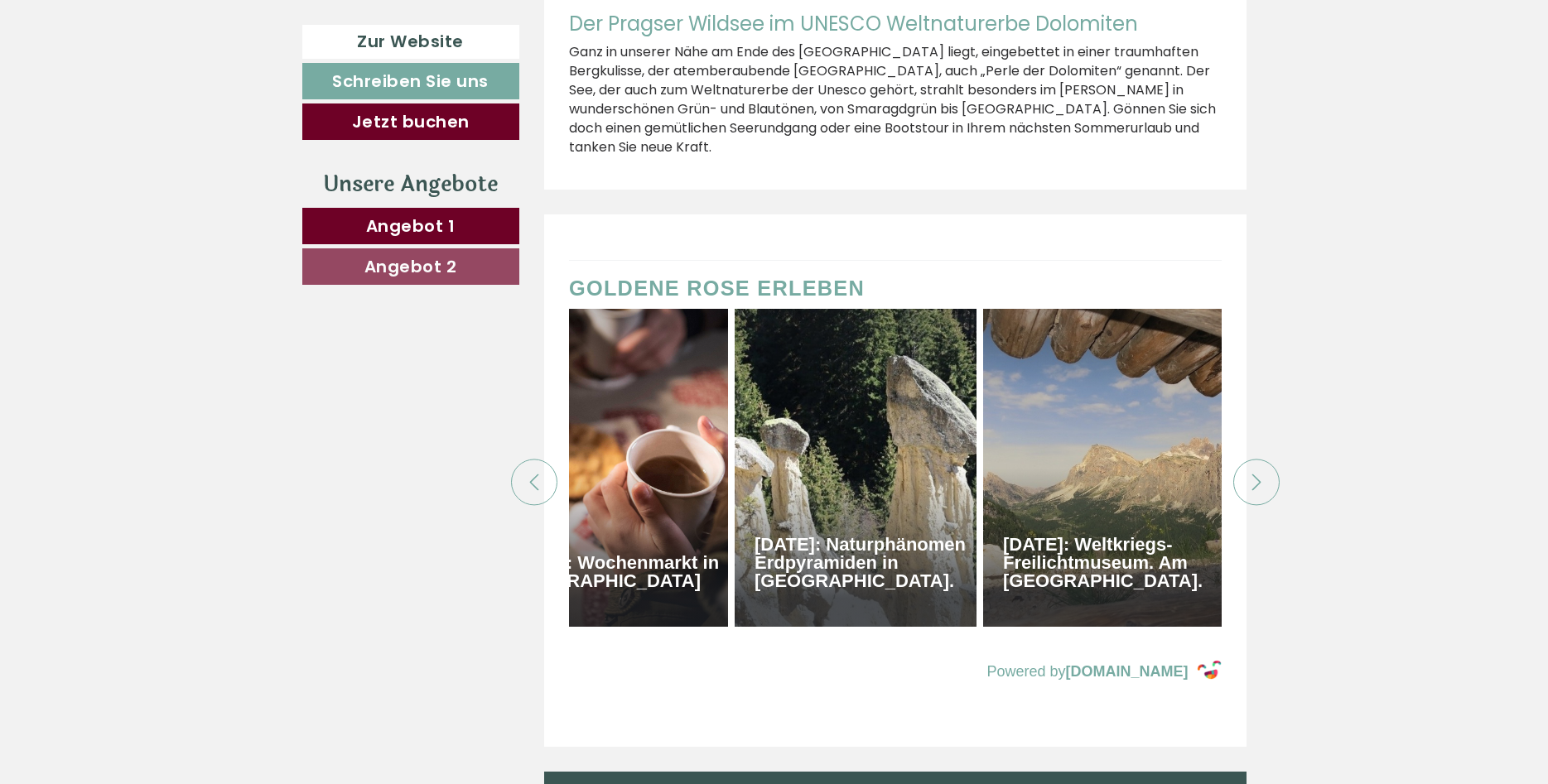
click at [1254, 459] on div at bounding box center [1255, 482] width 46 height 46
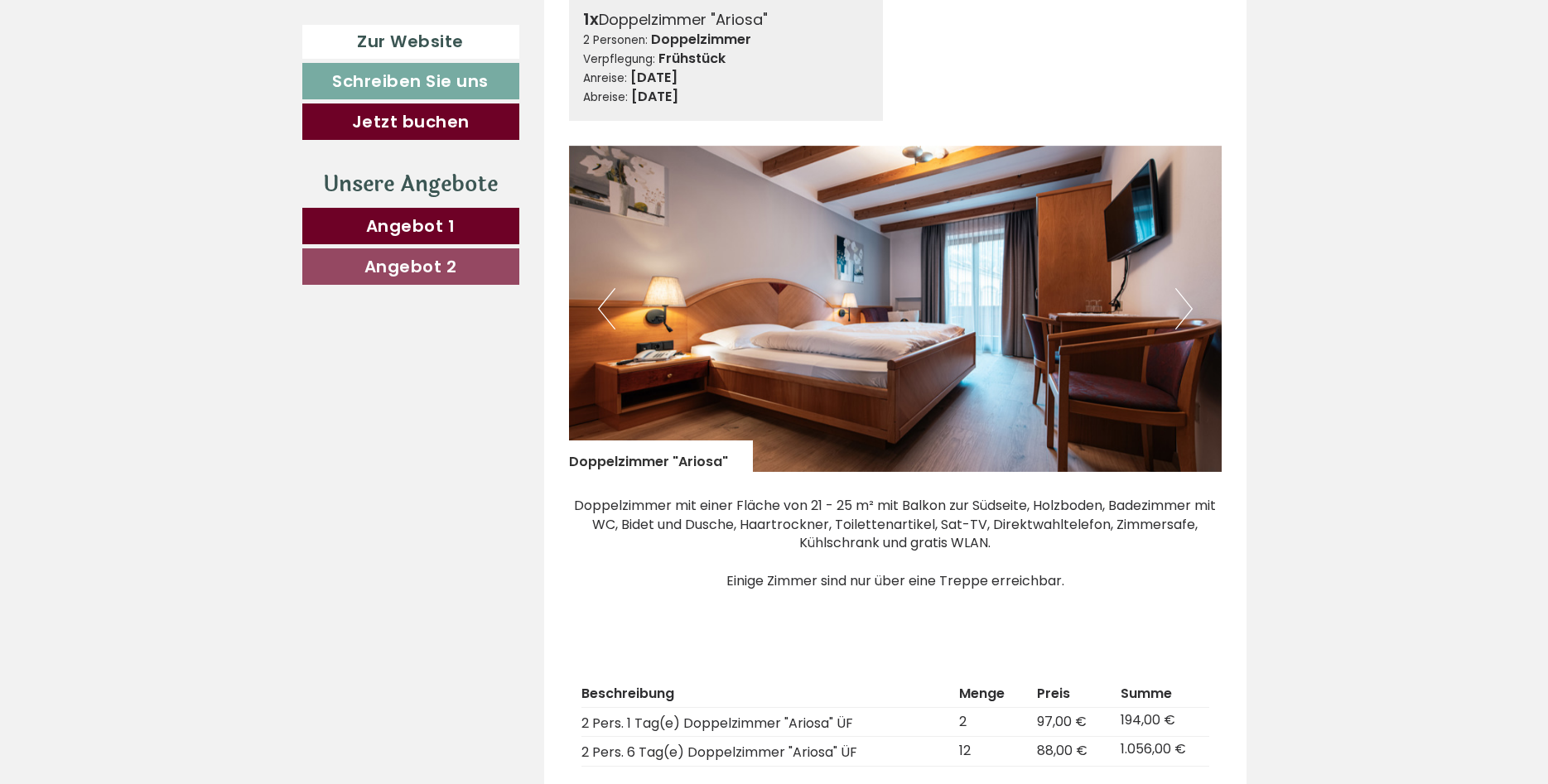
scroll to position [932, 0]
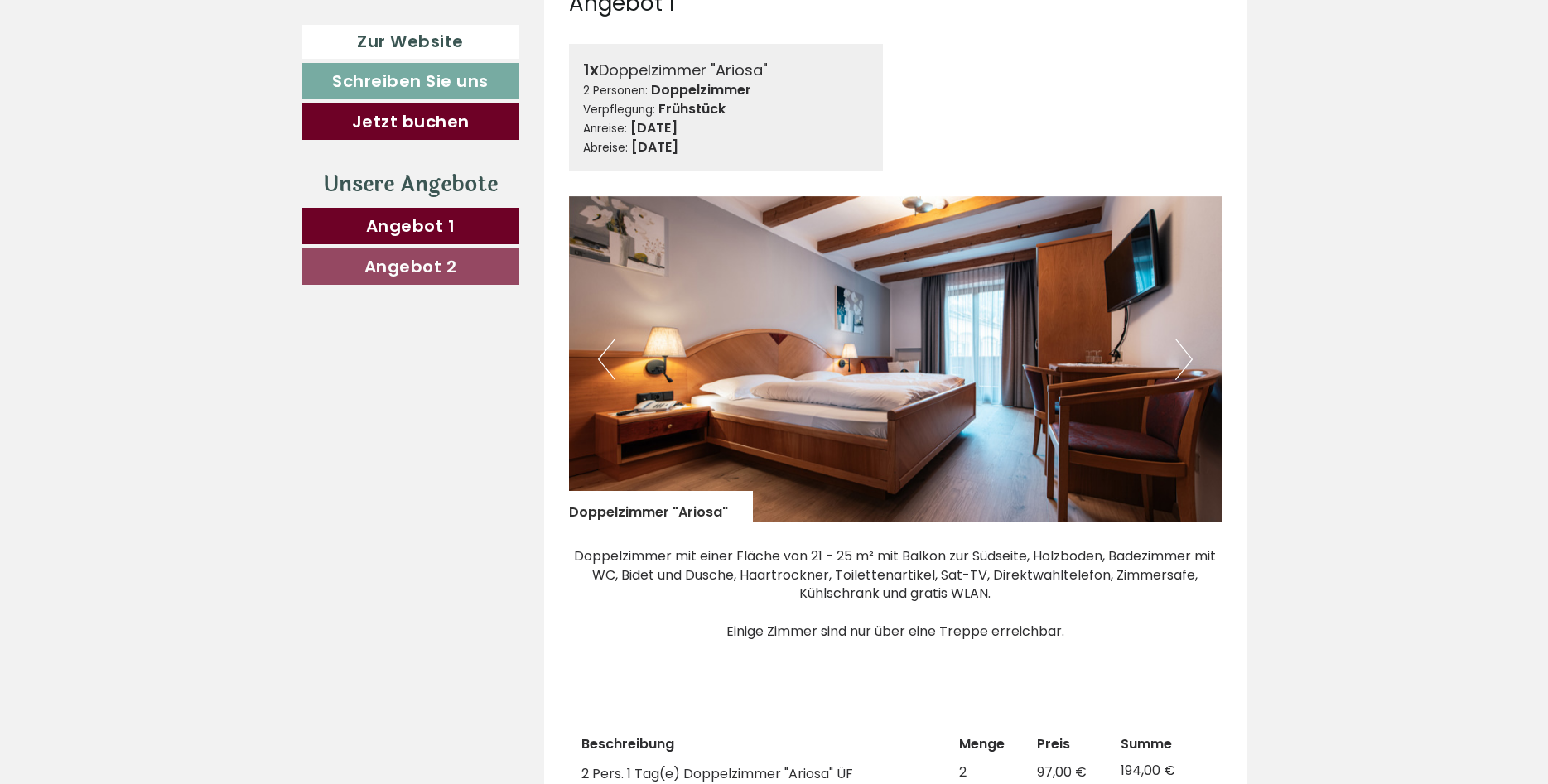
click at [1180, 338] on button "Next" at bounding box center [1183, 358] width 18 height 41
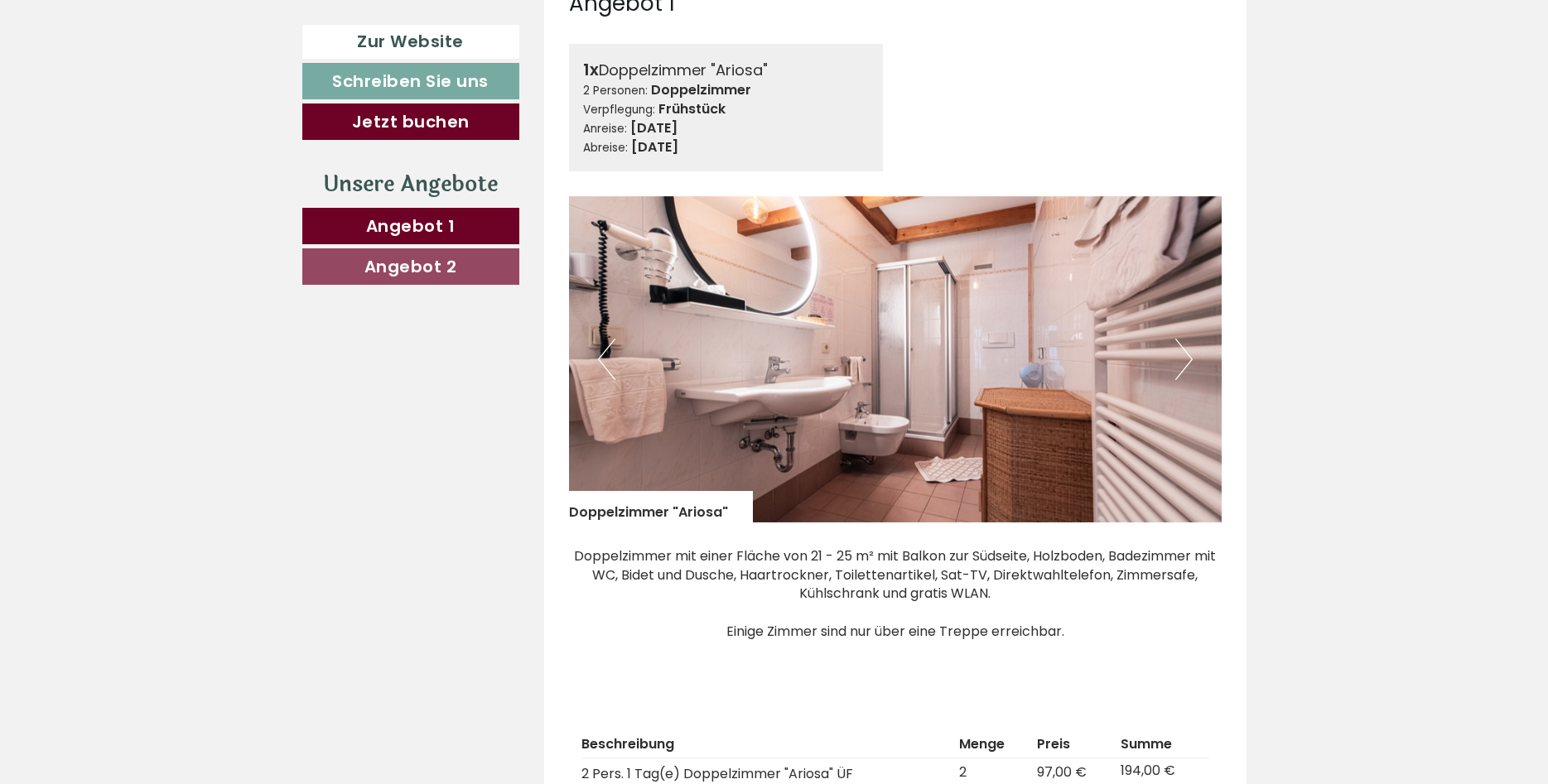
click at [1180, 338] on button "Next" at bounding box center [1183, 358] width 18 height 41
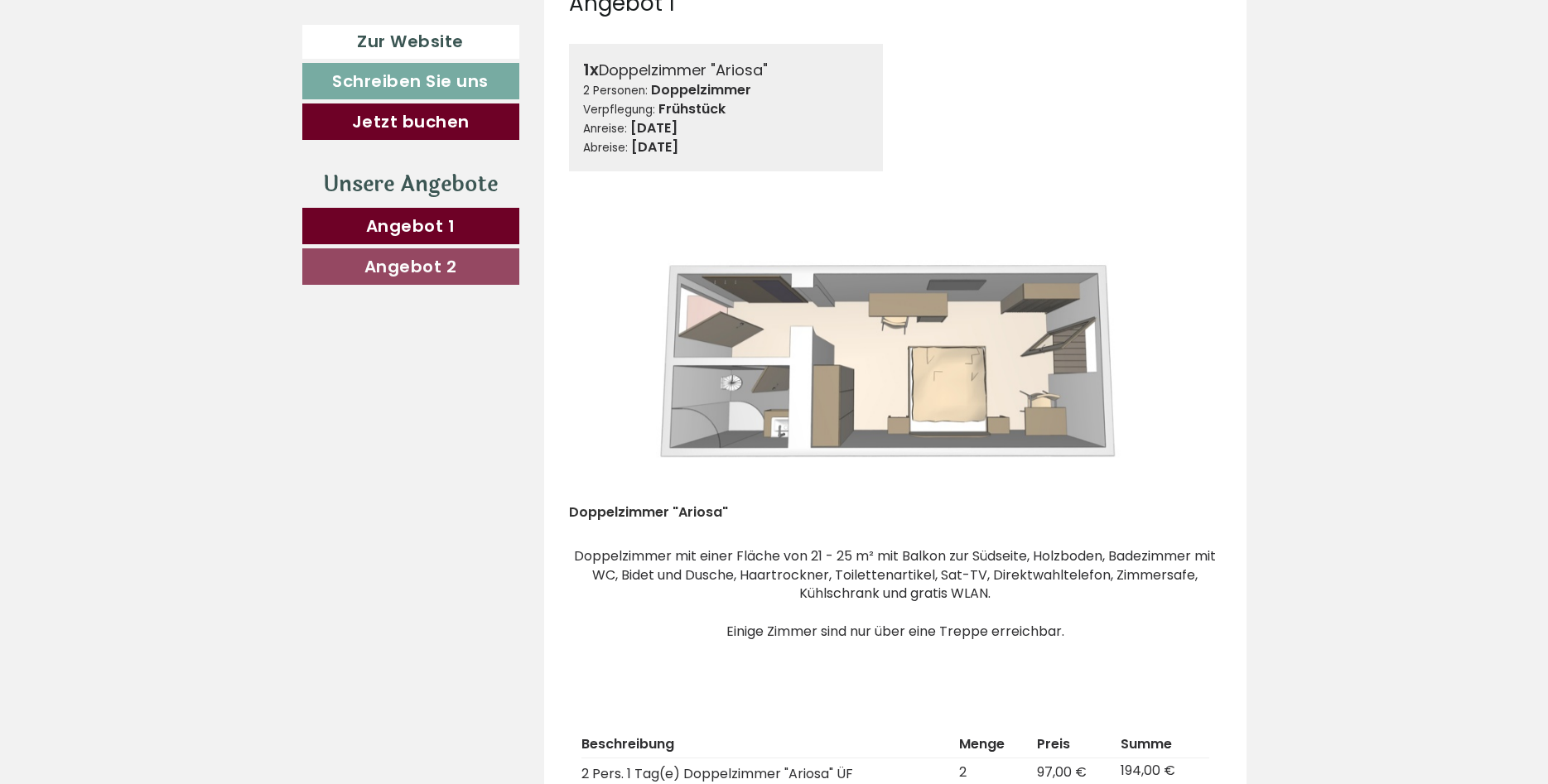
click at [1180, 338] on button "Next" at bounding box center [1183, 358] width 18 height 41
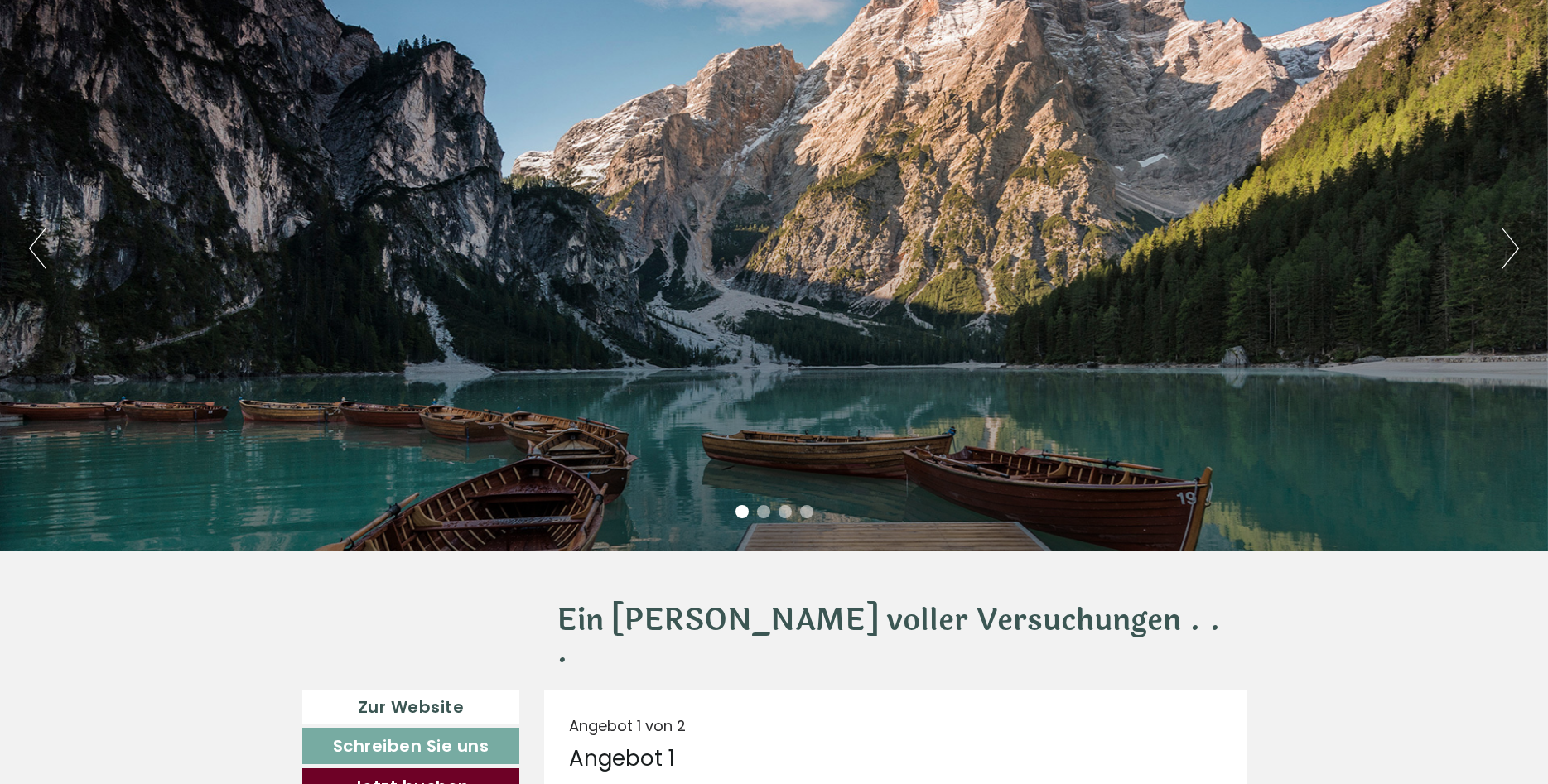
scroll to position [173, 0]
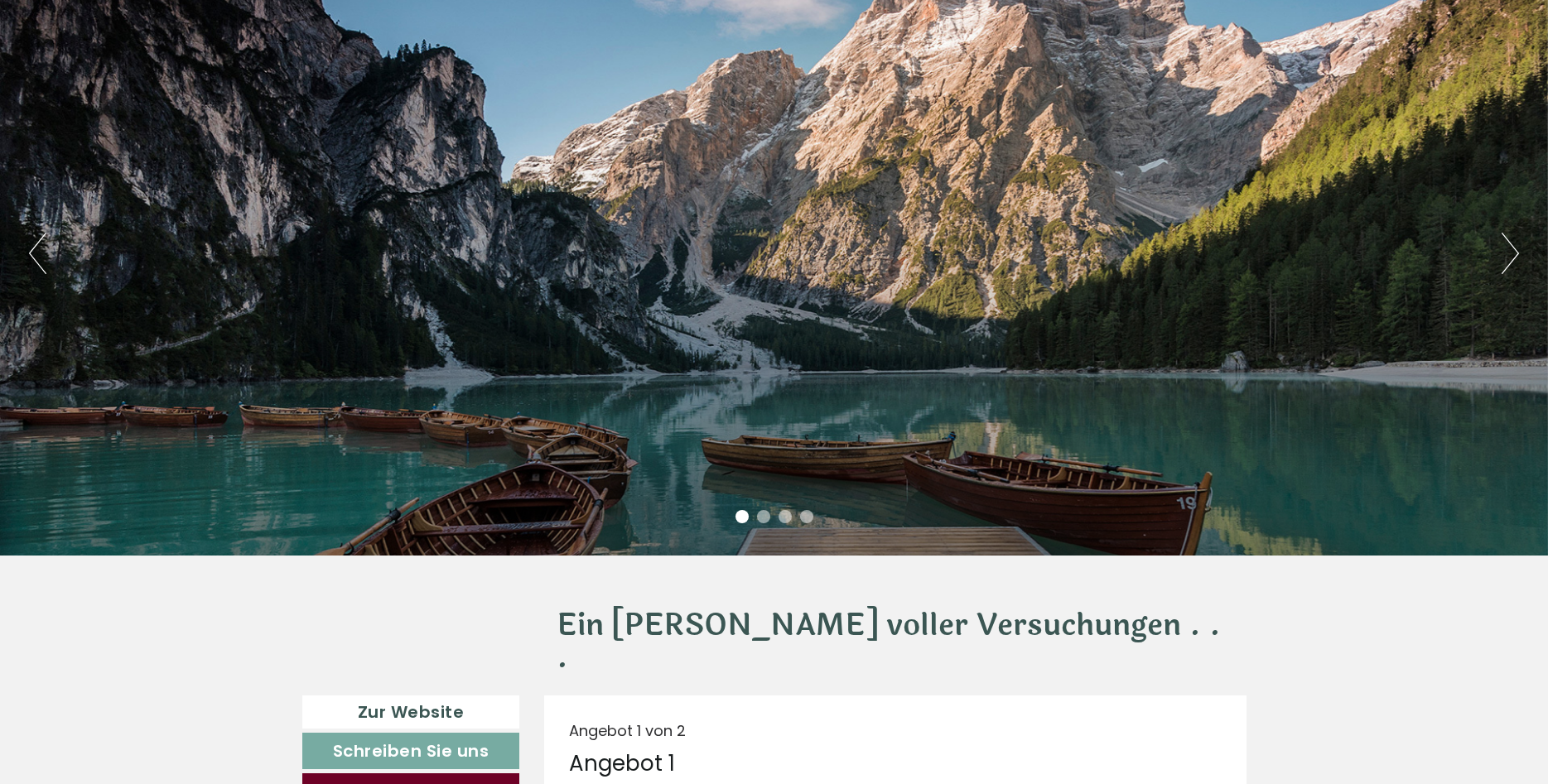
click at [1504, 249] on button "Next" at bounding box center [1509, 253] width 18 height 41
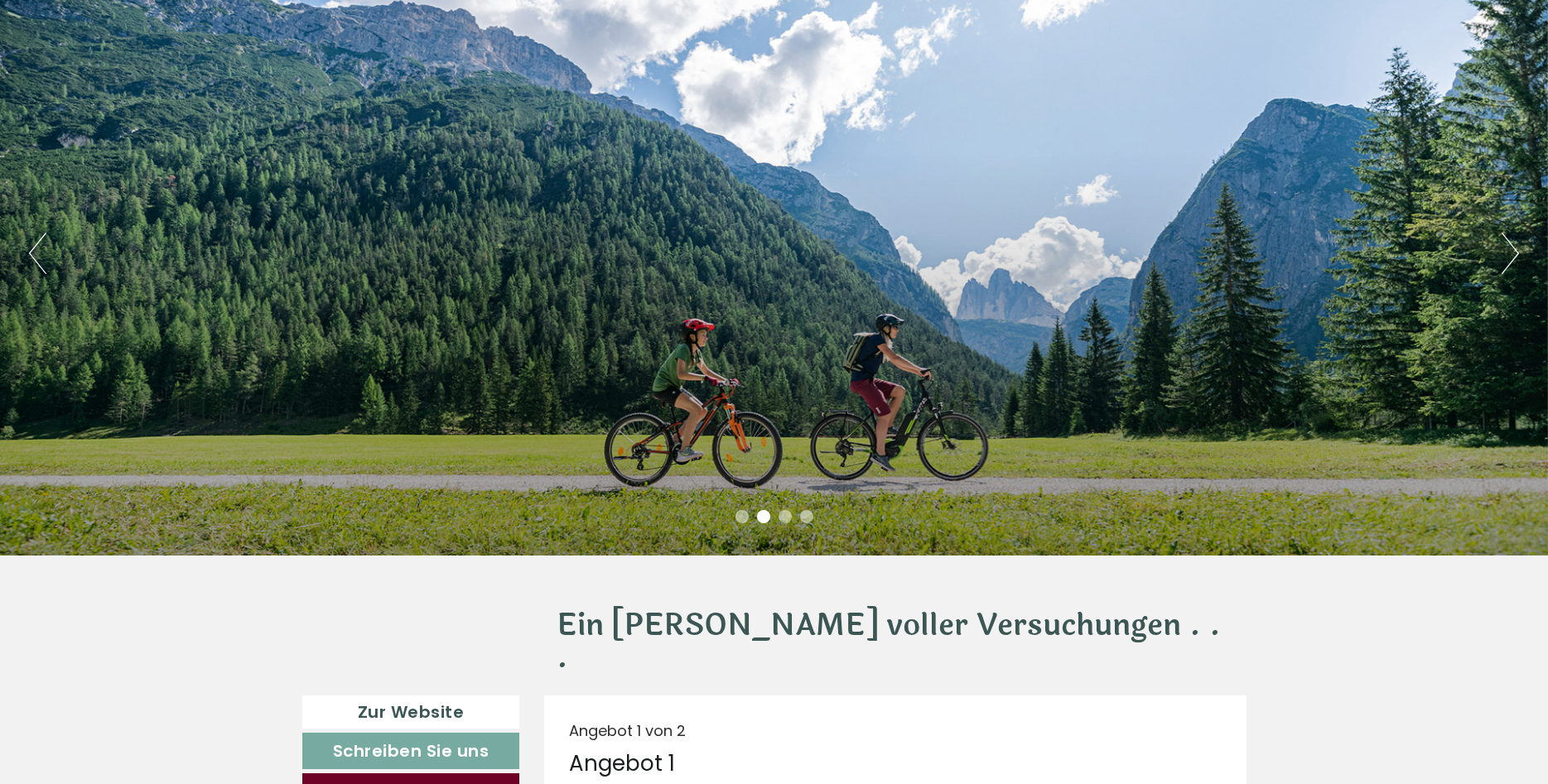
click at [1504, 249] on button "Next" at bounding box center [1509, 253] width 18 height 41
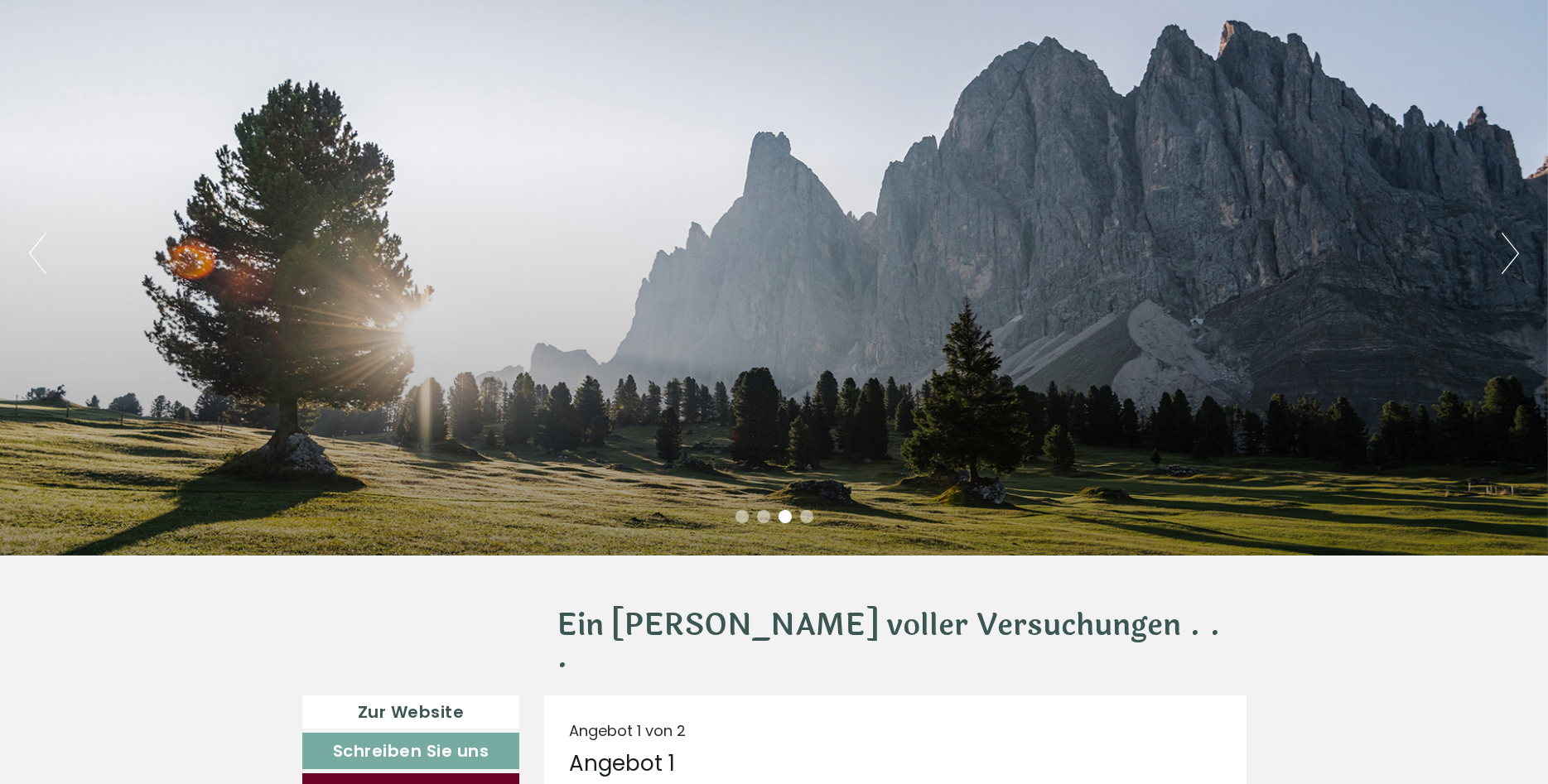
click at [1504, 249] on button "Next" at bounding box center [1509, 253] width 18 height 41
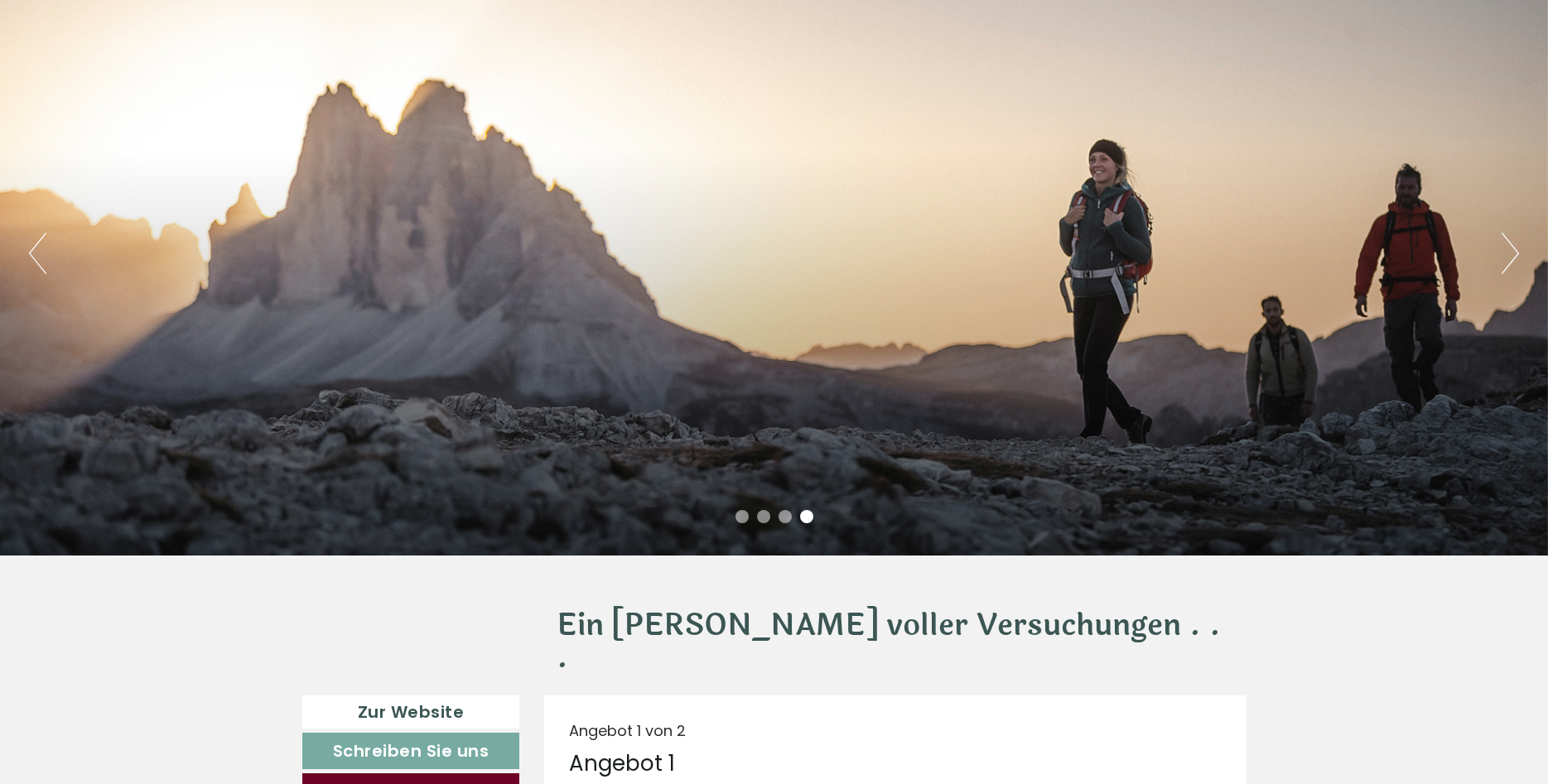
click at [1504, 249] on button "Next" at bounding box center [1509, 253] width 18 height 41
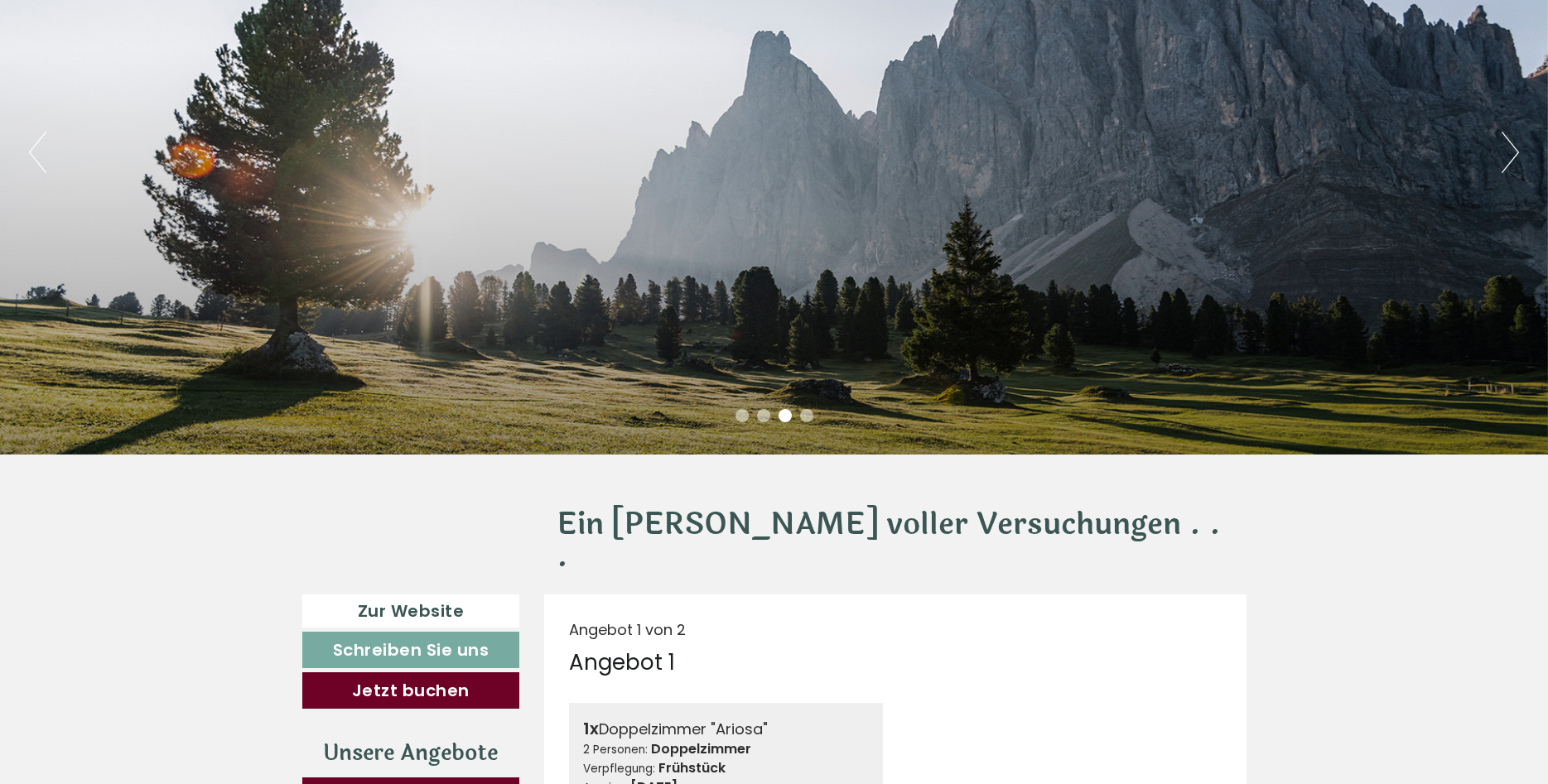
scroll to position [422, 0]
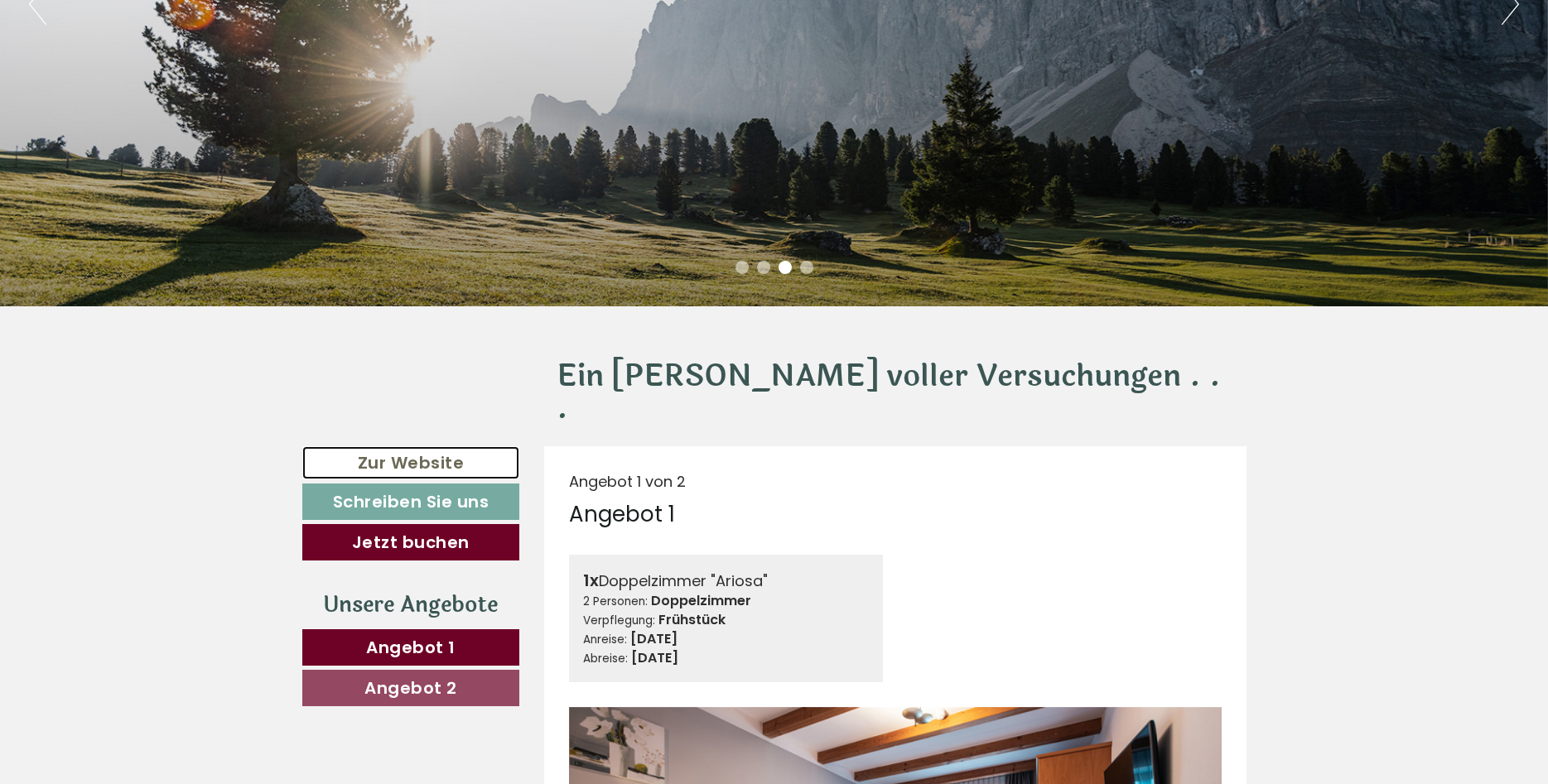
click at [402, 446] on link "Zur Website" at bounding box center [412, 463] width 218 height 34
click at [454, 446] on link "Zur Website" at bounding box center [412, 463] width 218 height 34
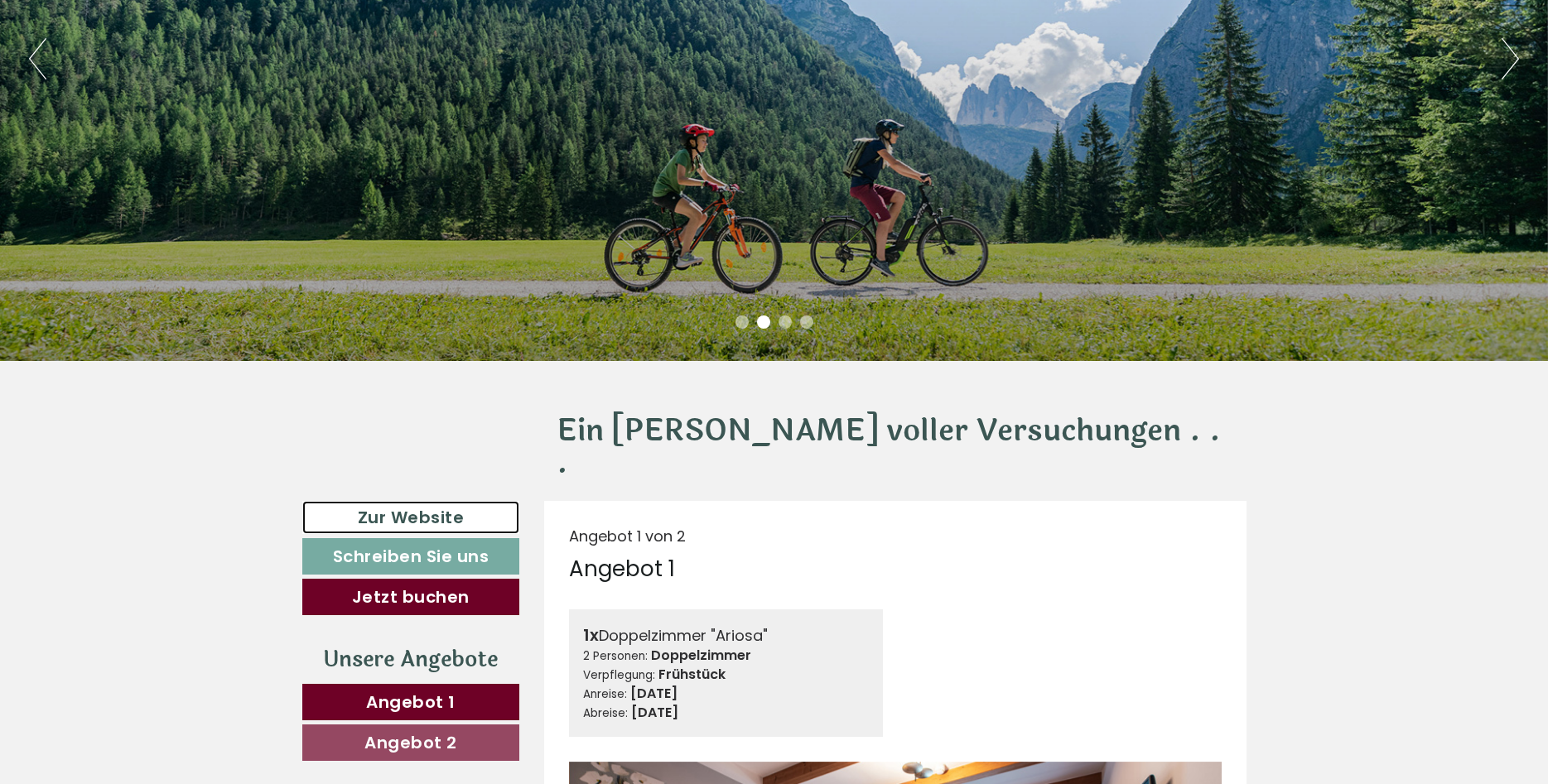
scroll to position [0, 0]
